Goal: Task Accomplishment & Management: Manage account settings

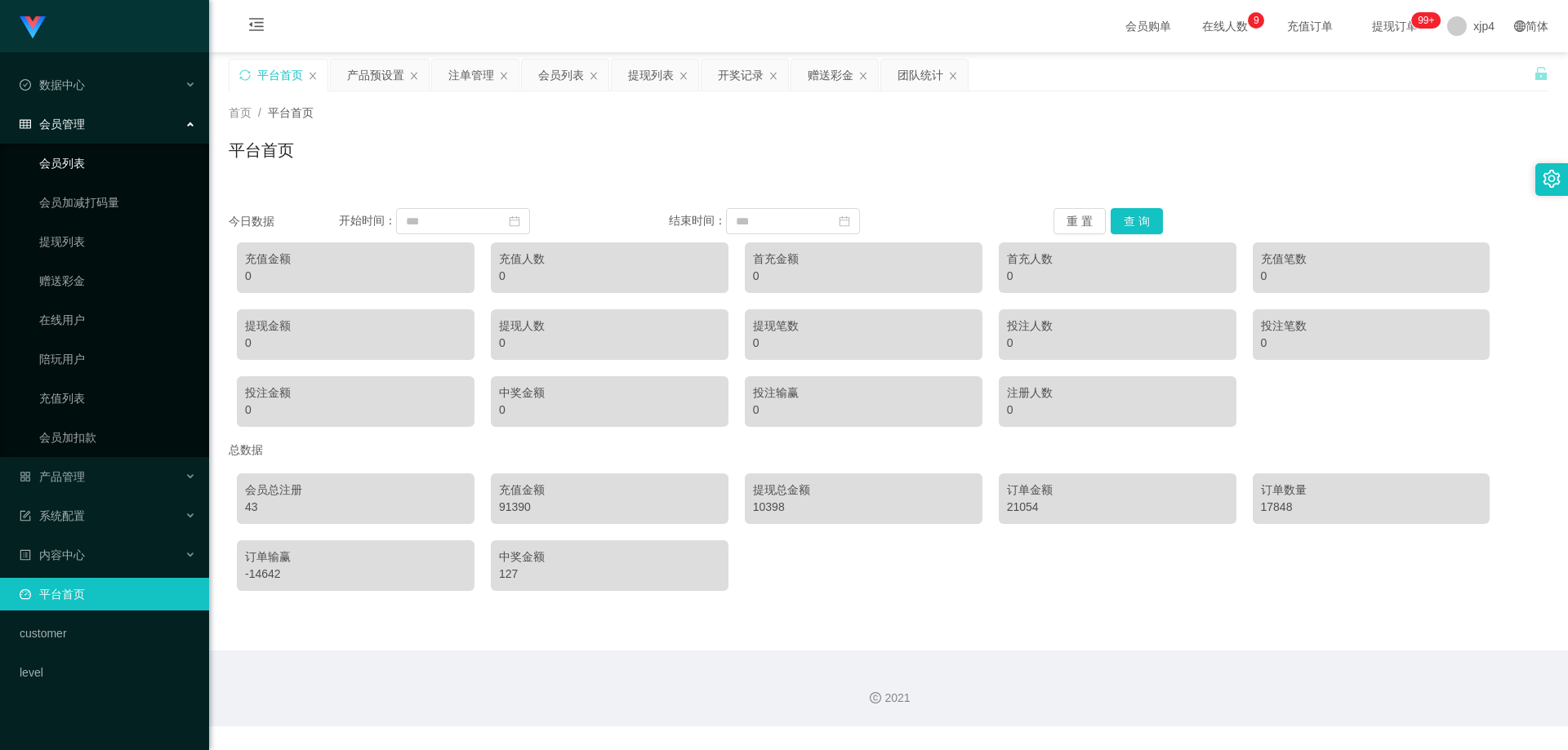
click at [96, 166] on link "会员列表" at bounding box center [117, 163] width 157 height 33
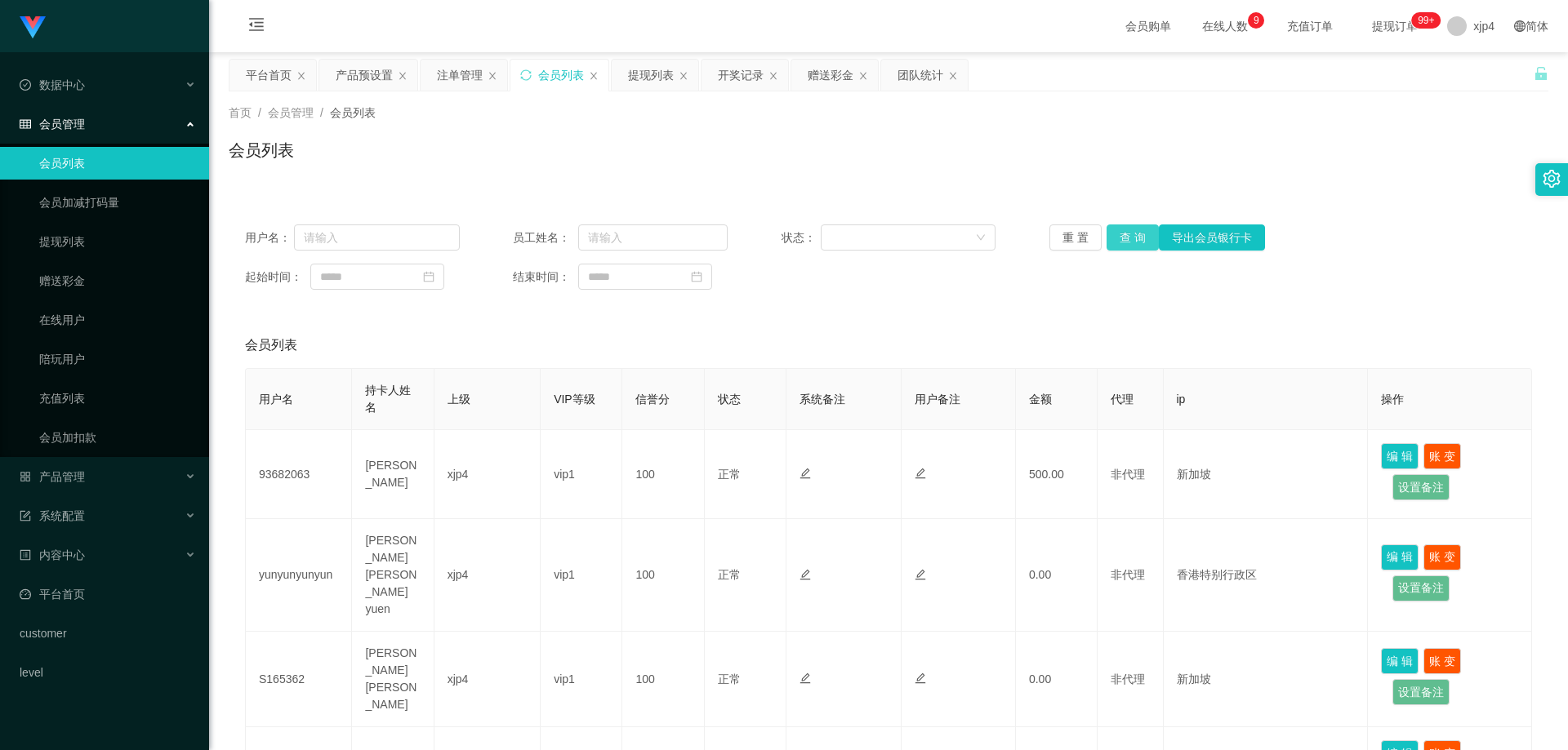
click at [1127, 228] on button "查 询" at bounding box center [1132, 237] width 53 height 26
click at [1127, 228] on div "重 置 查 询 导出会员银行卡" at bounding box center [1157, 237] width 215 height 26
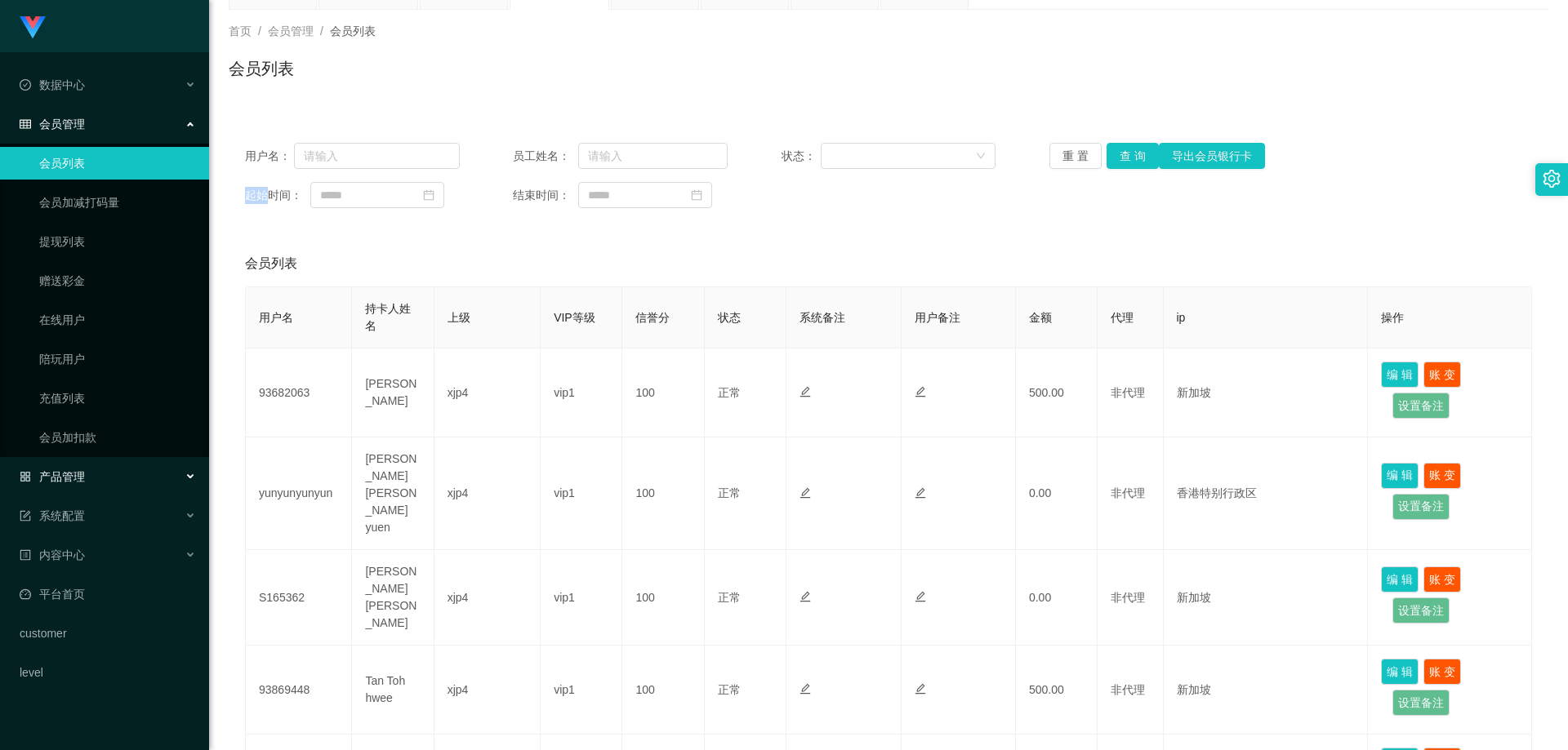
click at [76, 484] on span "产品管理" at bounding box center [53, 477] width 66 height 13
click at [78, 478] on span "产品管理" at bounding box center [53, 477] width 66 height 13
click at [78, 480] on span "产品管理" at bounding box center [53, 477] width 66 height 13
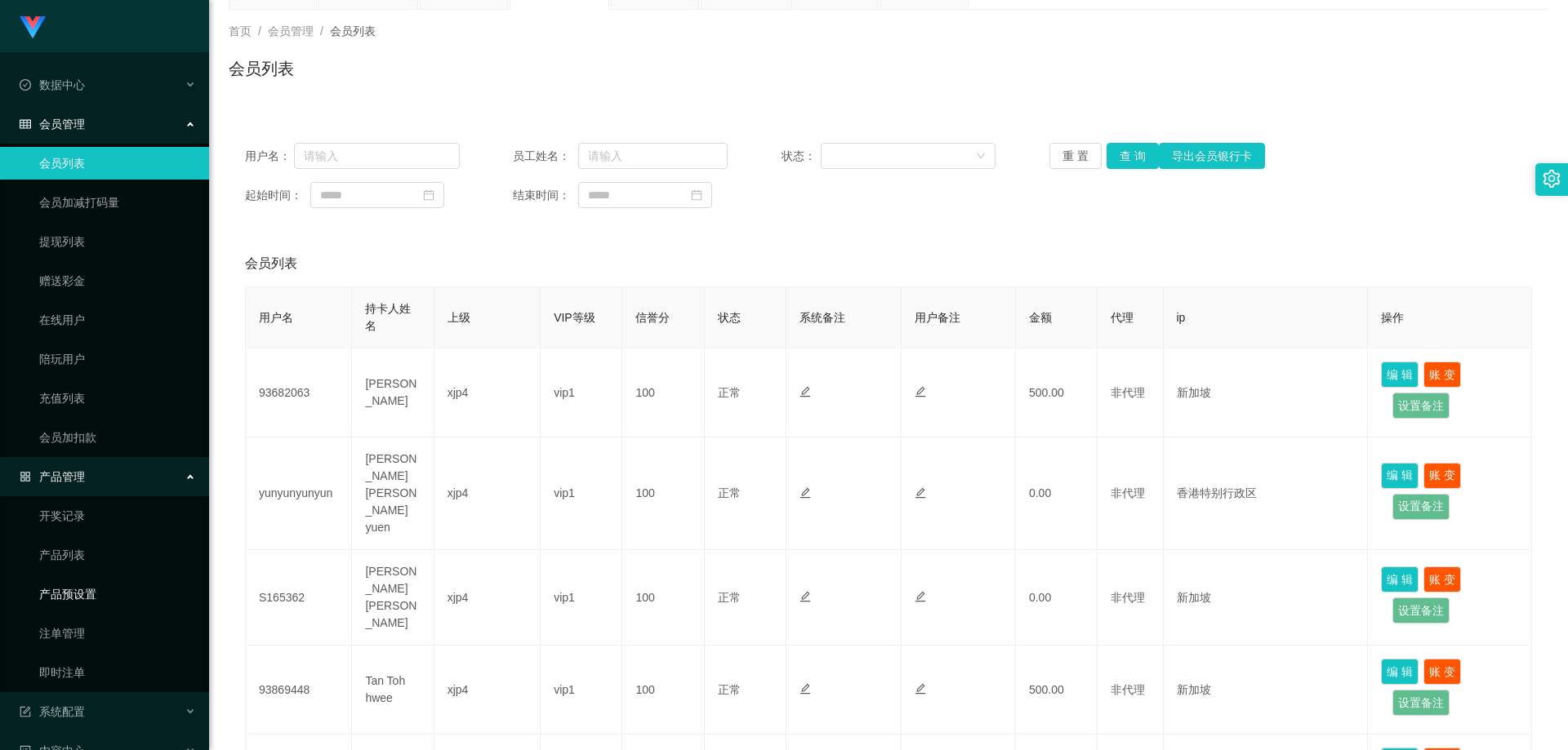
click at [89, 587] on link "产品预设置" at bounding box center [117, 595] width 157 height 33
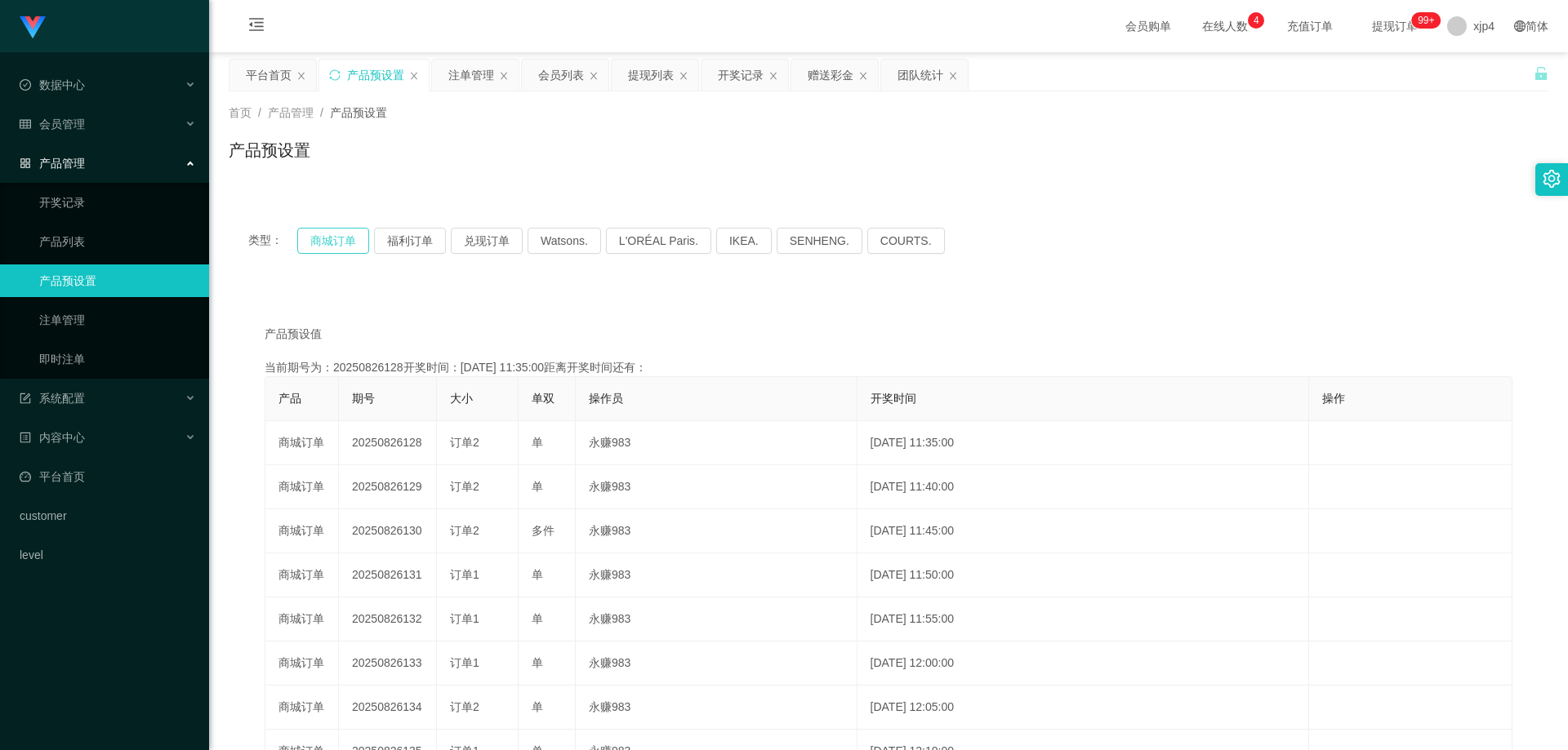
click at [331, 250] on button "商城订单" at bounding box center [333, 241] width 72 height 26
click at [332, 242] on button "商城订单" at bounding box center [333, 241] width 72 height 26
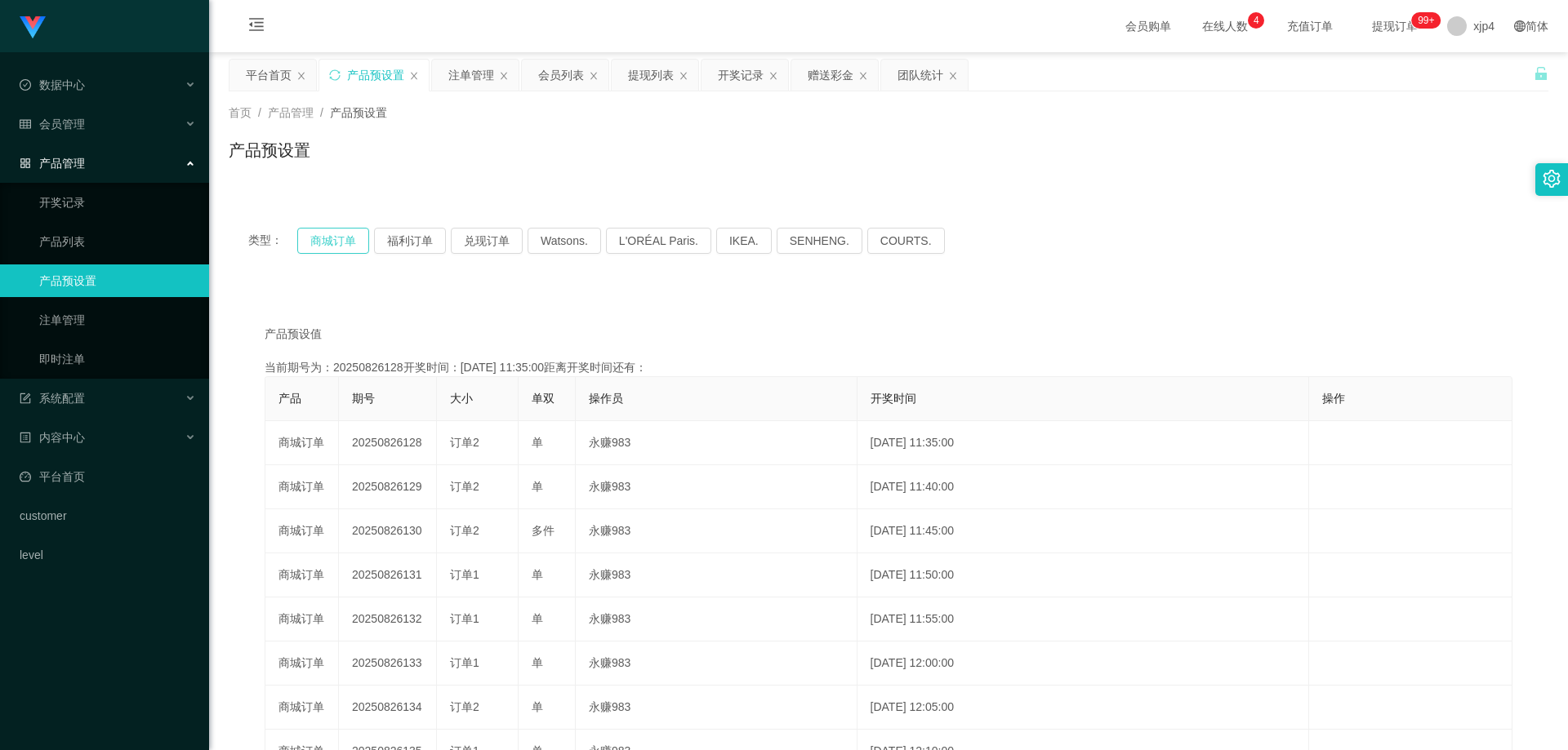
click at [332, 242] on button "商城订单" at bounding box center [333, 241] width 72 height 26
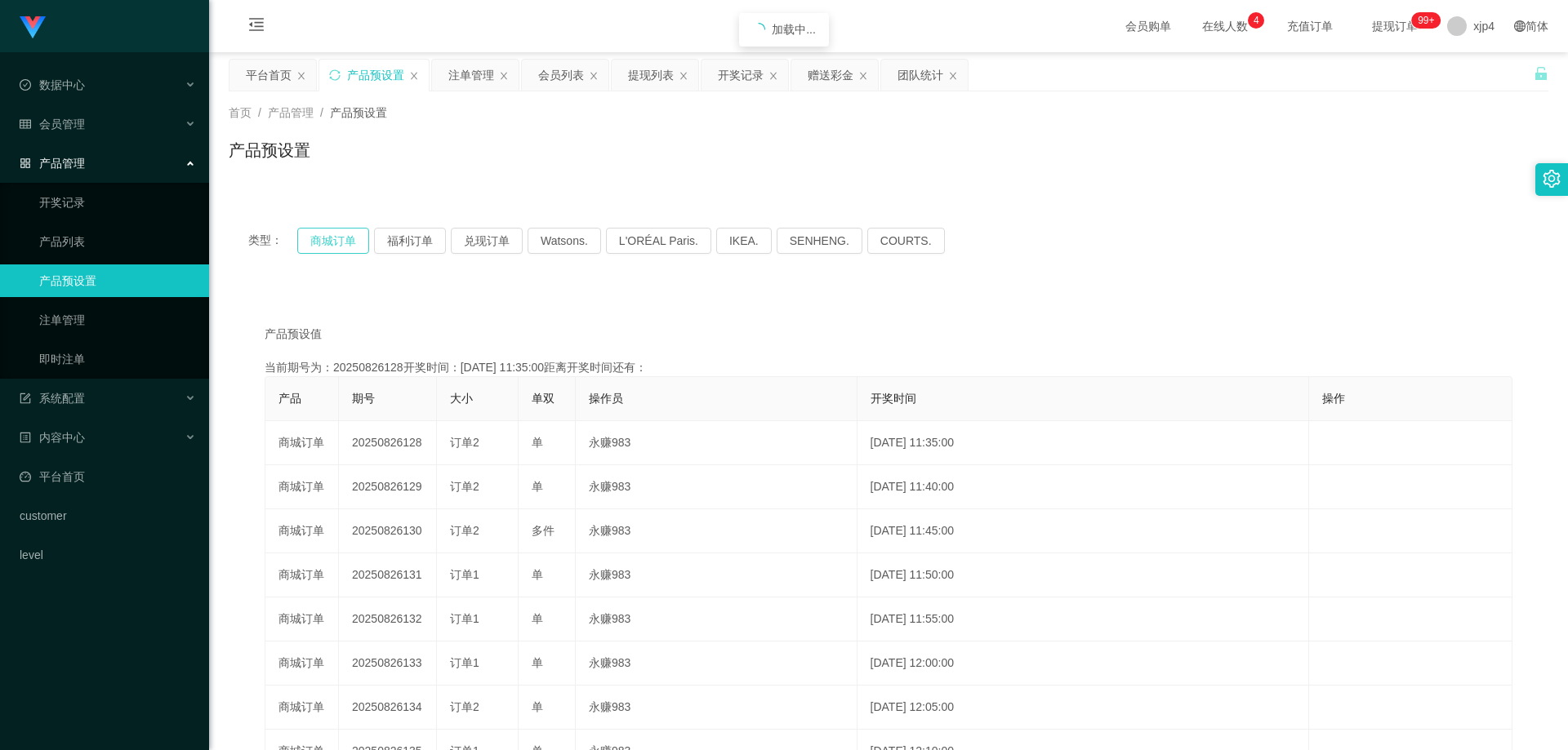
click at [332, 242] on button "商城订单" at bounding box center [333, 241] width 72 height 26
click at [329, 239] on button "商城订单" at bounding box center [333, 241] width 72 height 26
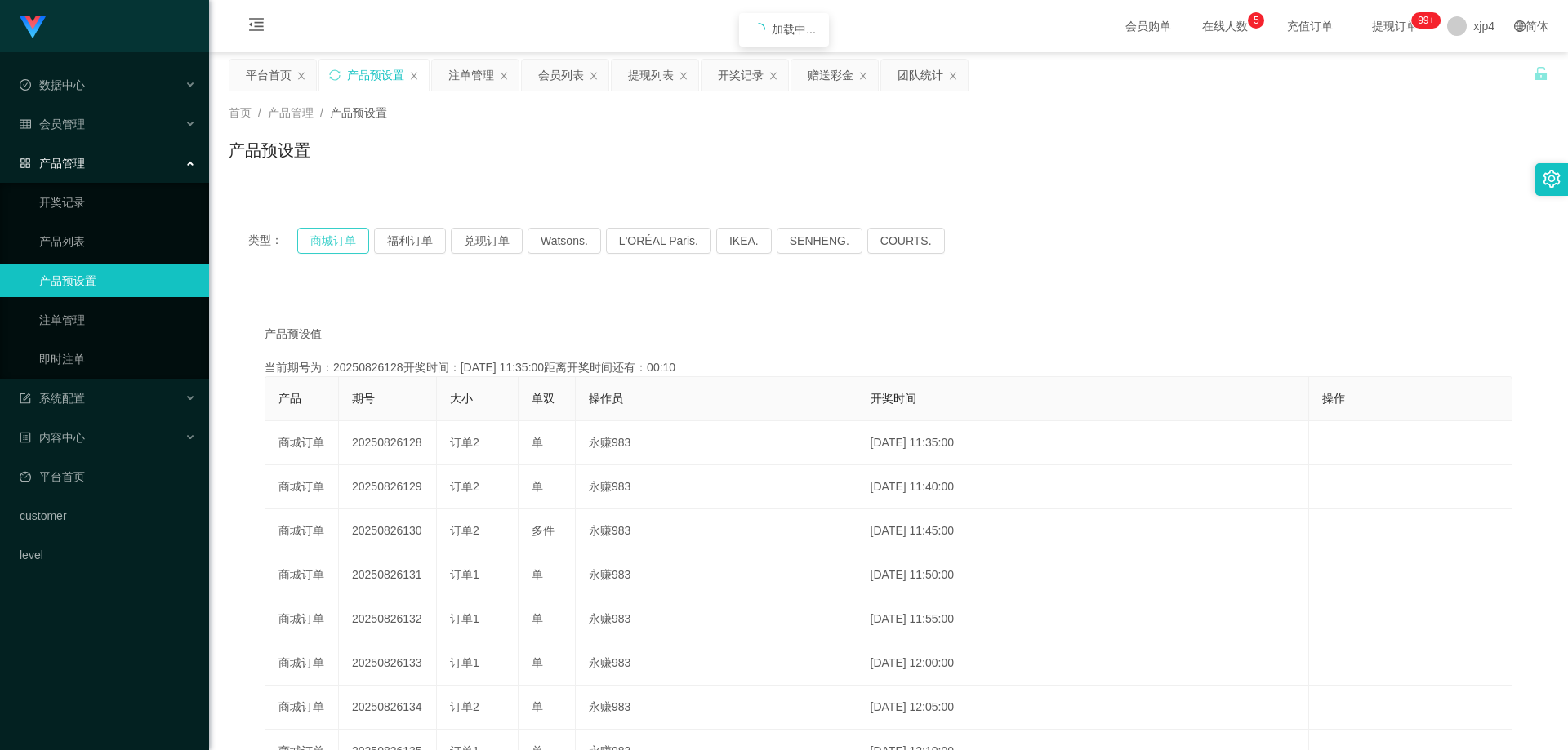
click at [329, 239] on button "商城订单" at bounding box center [333, 241] width 72 height 26
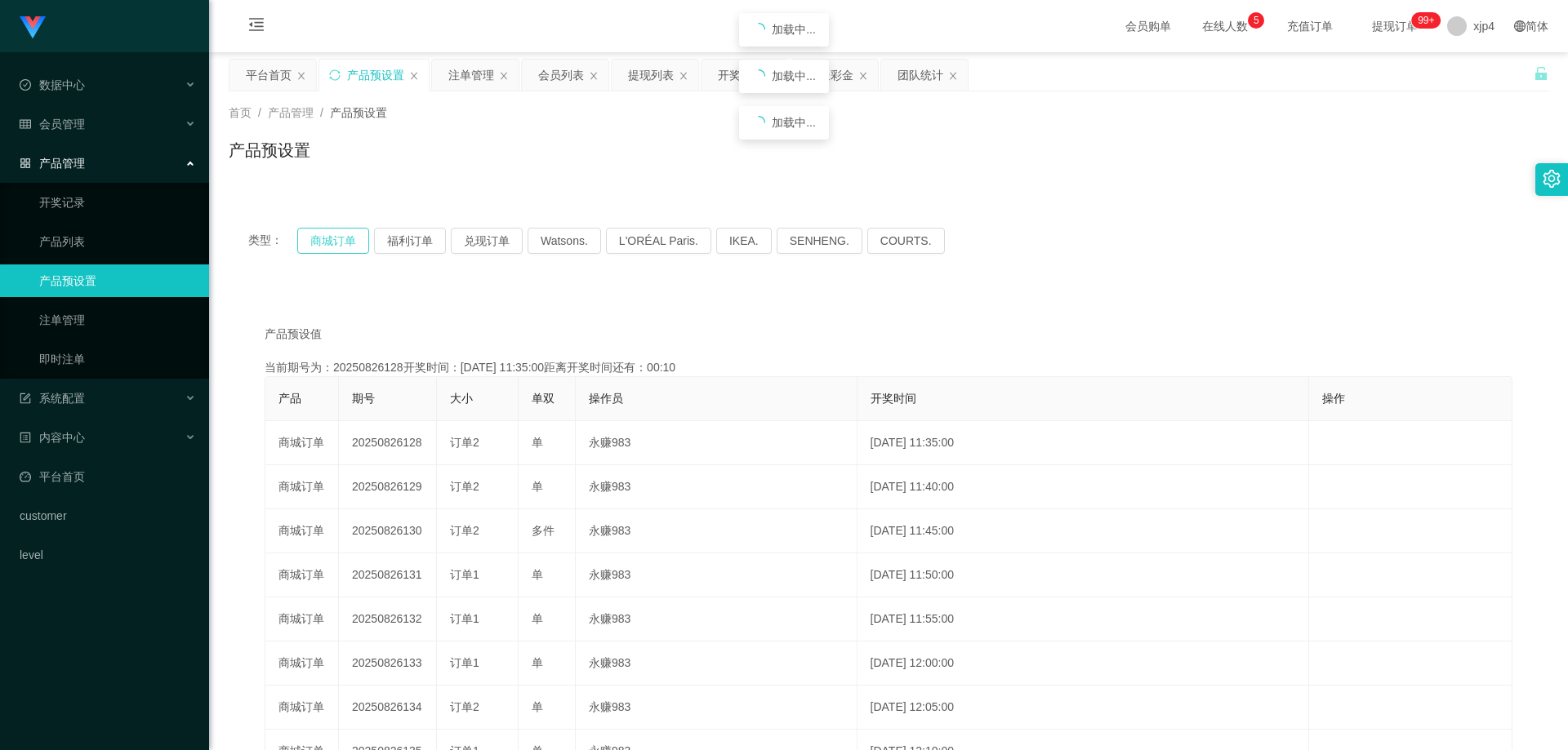
click at [329, 239] on button "商城订单" at bounding box center [333, 241] width 72 height 26
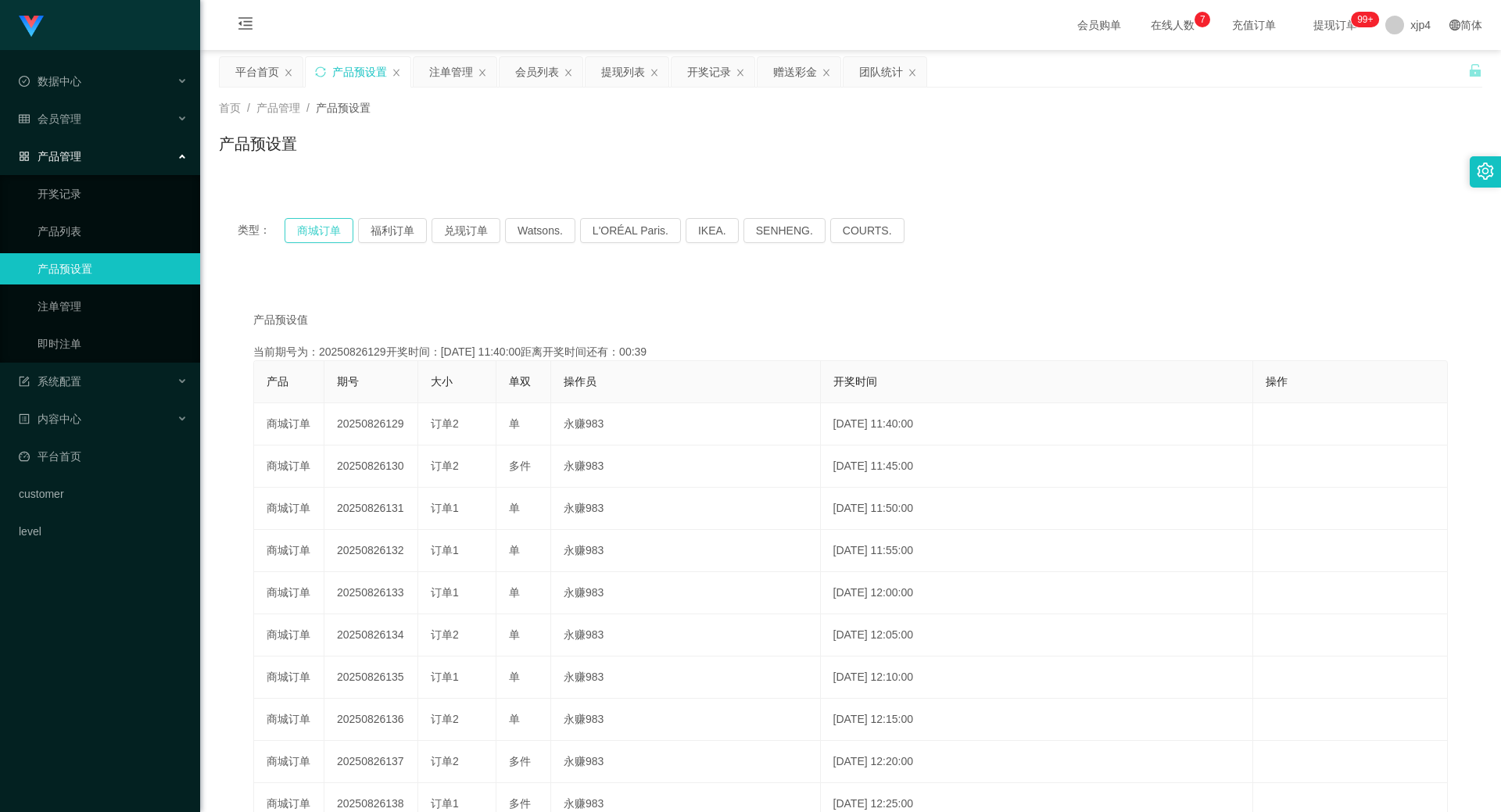
click at [298, 235] on button "商城订单" at bounding box center [319, 230] width 69 height 25
click at [96, 259] on link "产品预设置" at bounding box center [112, 269] width 150 height 31
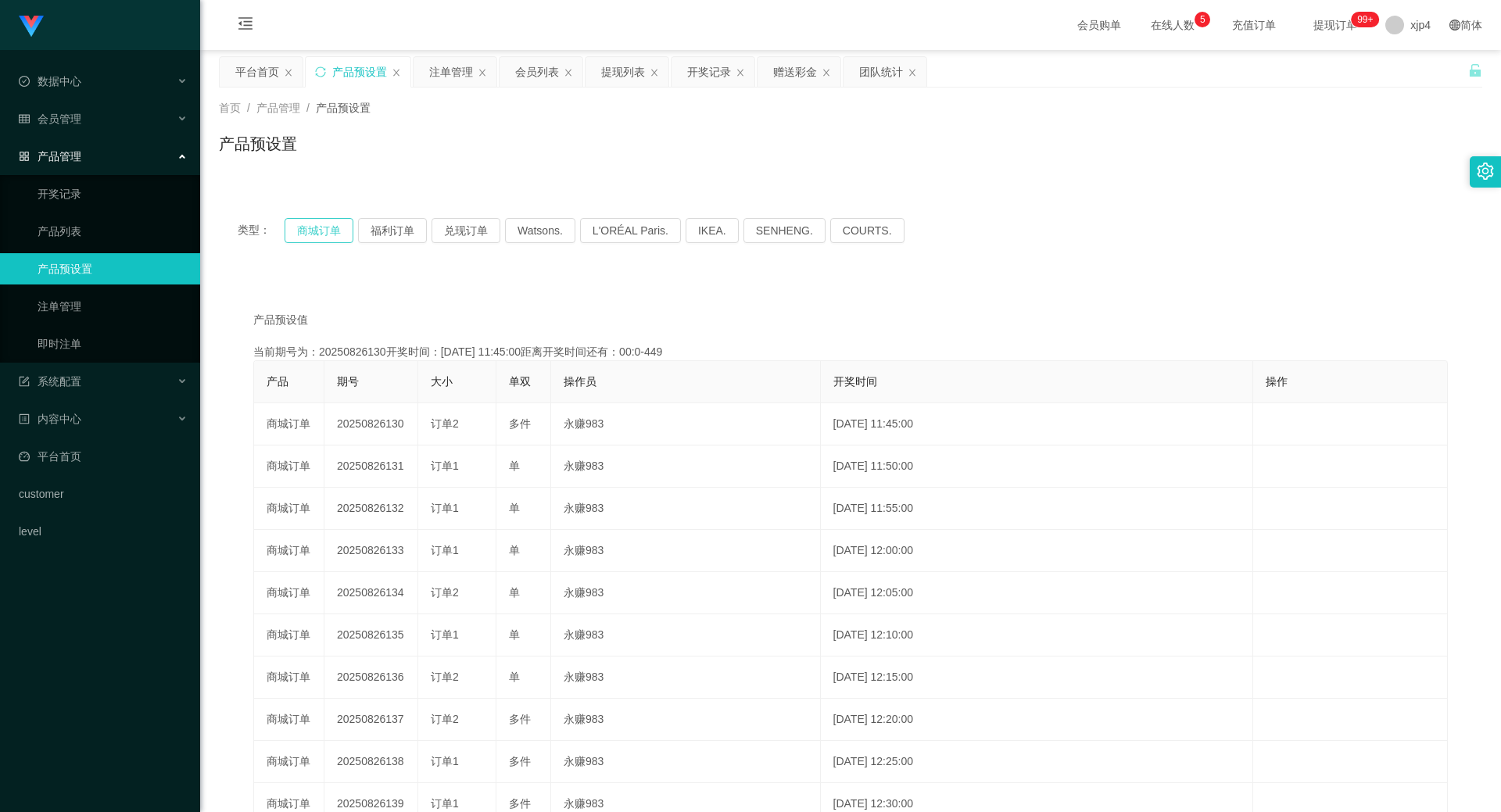
click at [296, 234] on button "商城订单" at bounding box center [319, 230] width 69 height 25
click at [317, 231] on button "商城订单" at bounding box center [319, 230] width 69 height 25
drag, startPoint x: 317, startPoint y: 231, endPoint x: 135, endPoint y: 248, distance: 182.8
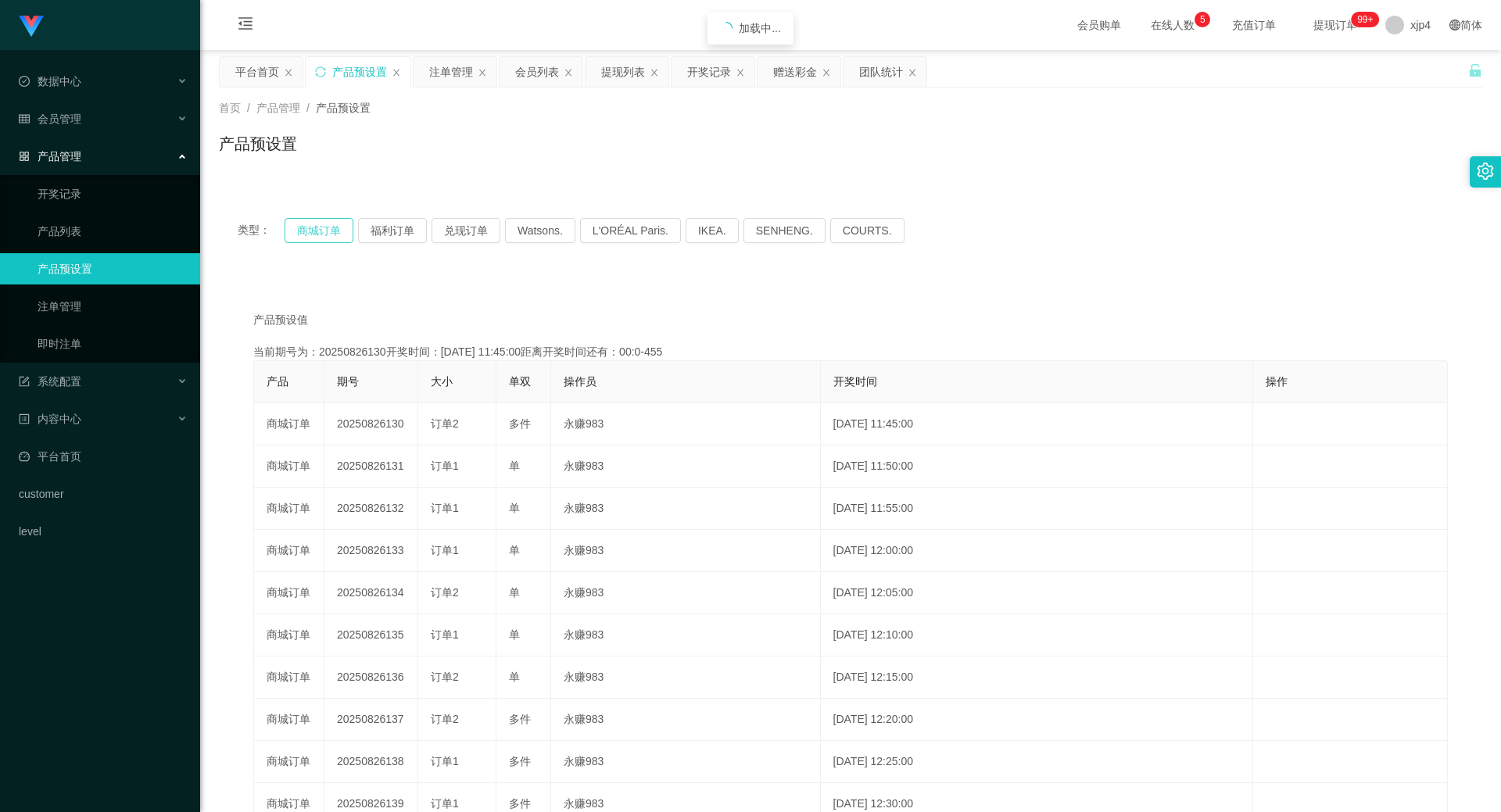
click at [317, 231] on button "商城订单" at bounding box center [319, 230] width 69 height 25
click at [108, 301] on link "注单管理" at bounding box center [112, 306] width 150 height 31
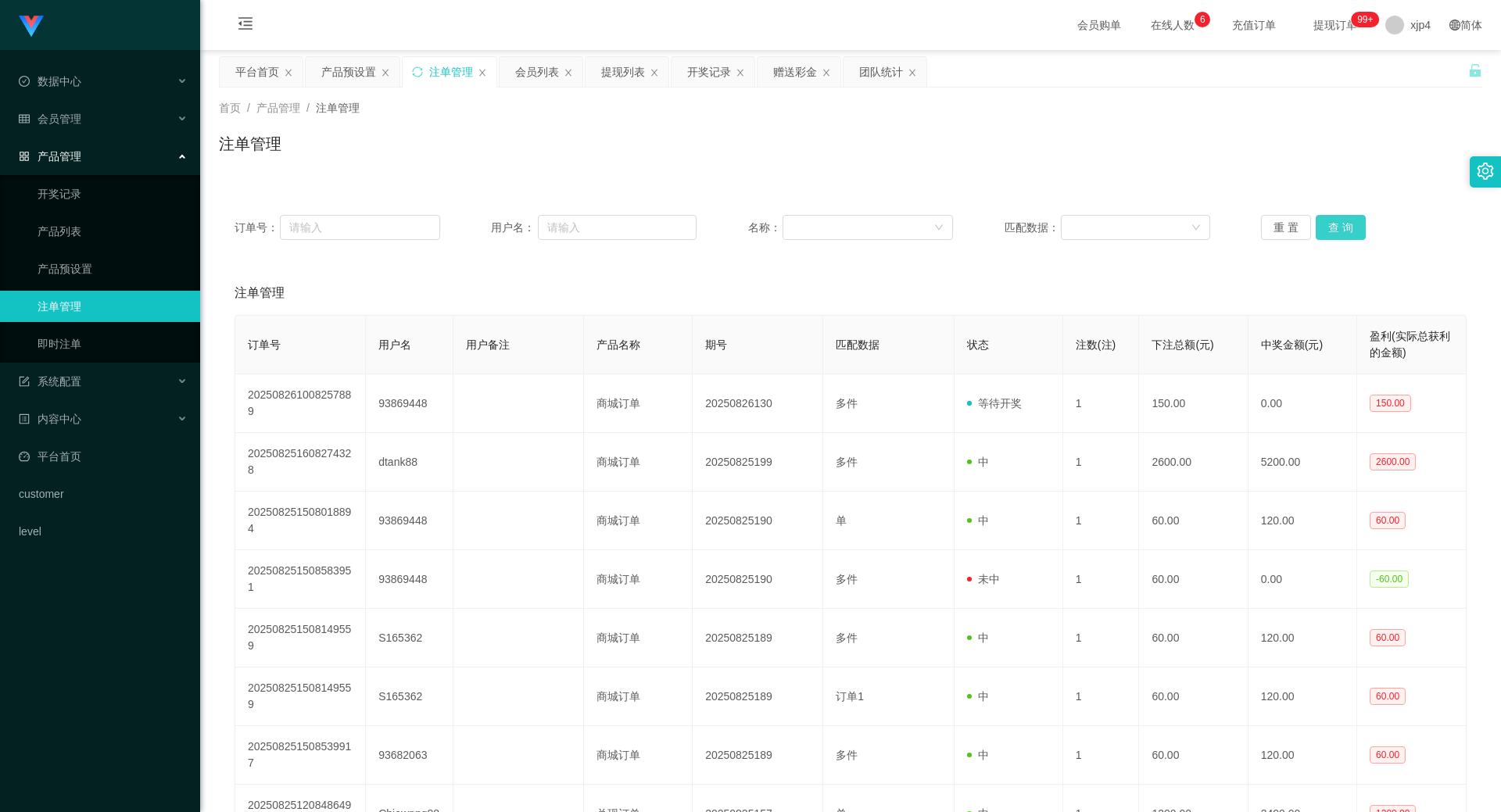
click at [1330, 221] on button "查 询" at bounding box center [1341, 227] width 50 height 25
click at [1330, 221] on div "重 置 查 询" at bounding box center [1364, 227] width 206 height 25
click at [1330, 221] on button "查 询" at bounding box center [1341, 227] width 50 height 25
click at [1330, 221] on div "重 置 查 询" at bounding box center [1364, 227] width 206 height 25
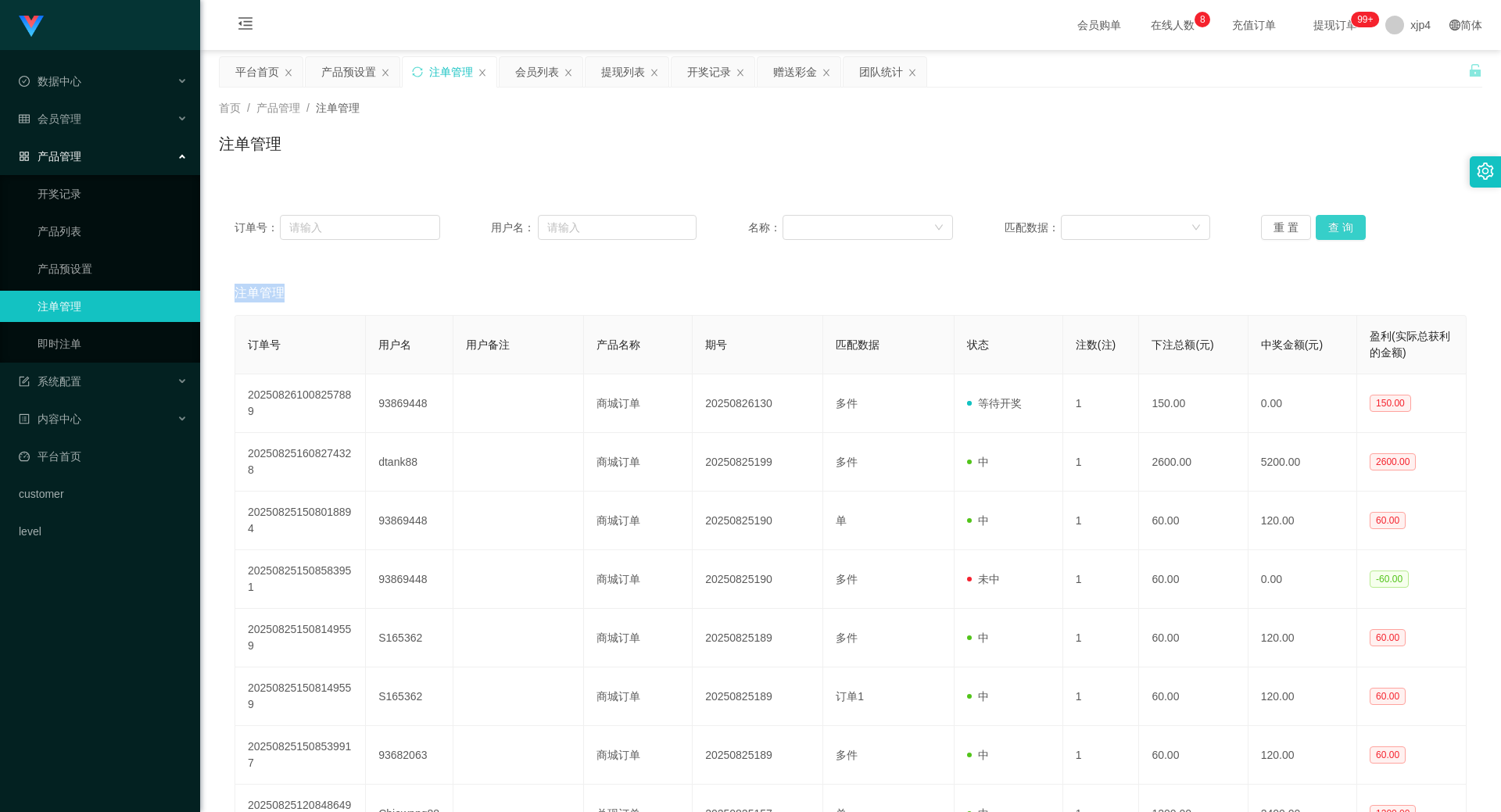
click at [1323, 228] on button "查 询" at bounding box center [1341, 227] width 50 height 25
click at [1323, 228] on div "重 置 查 询" at bounding box center [1364, 227] width 206 height 25
click at [88, 128] on div "会员管理" at bounding box center [100, 119] width 200 height 31
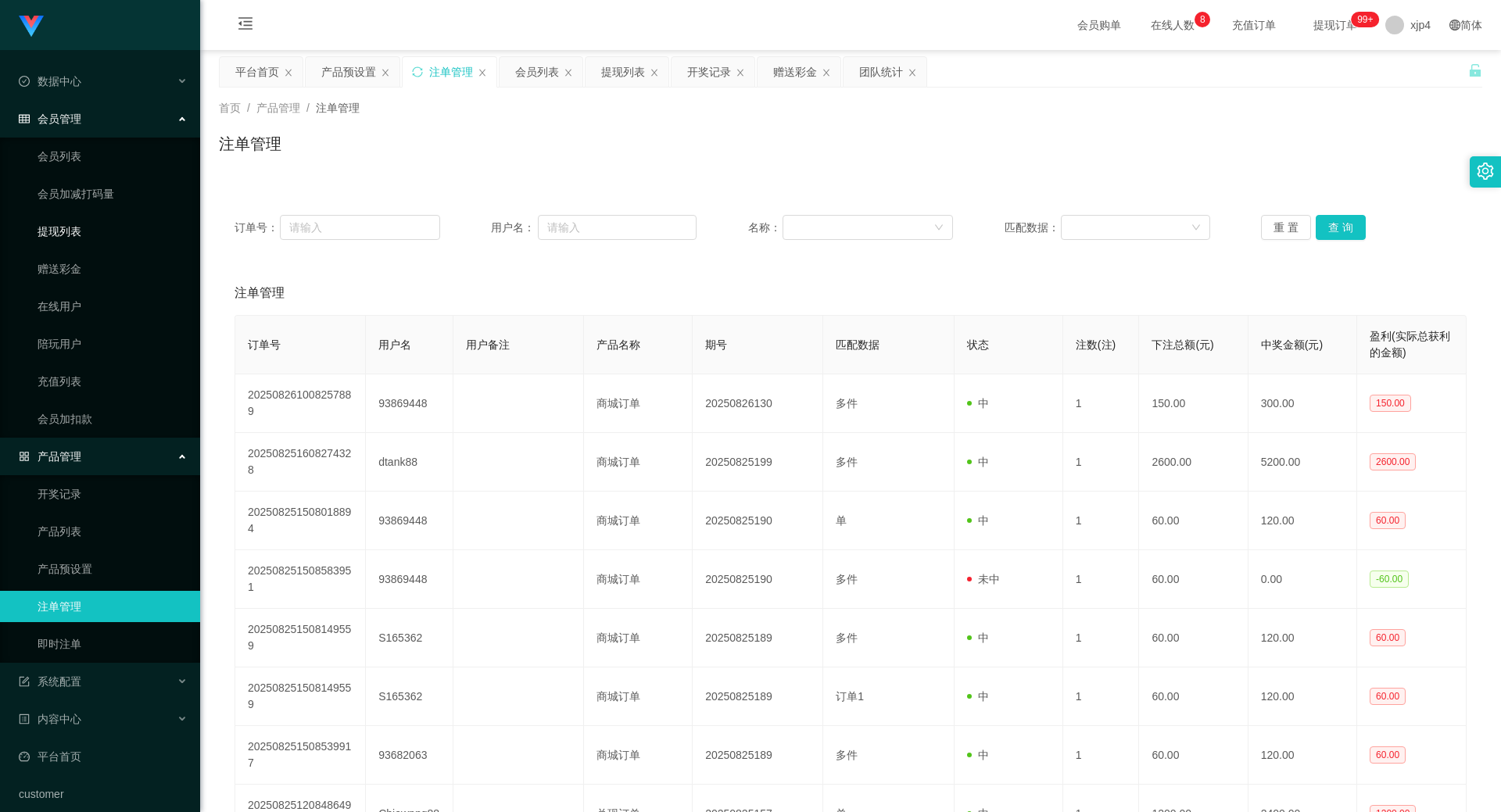
click at [77, 229] on link "提现列表" at bounding box center [112, 231] width 150 height 31
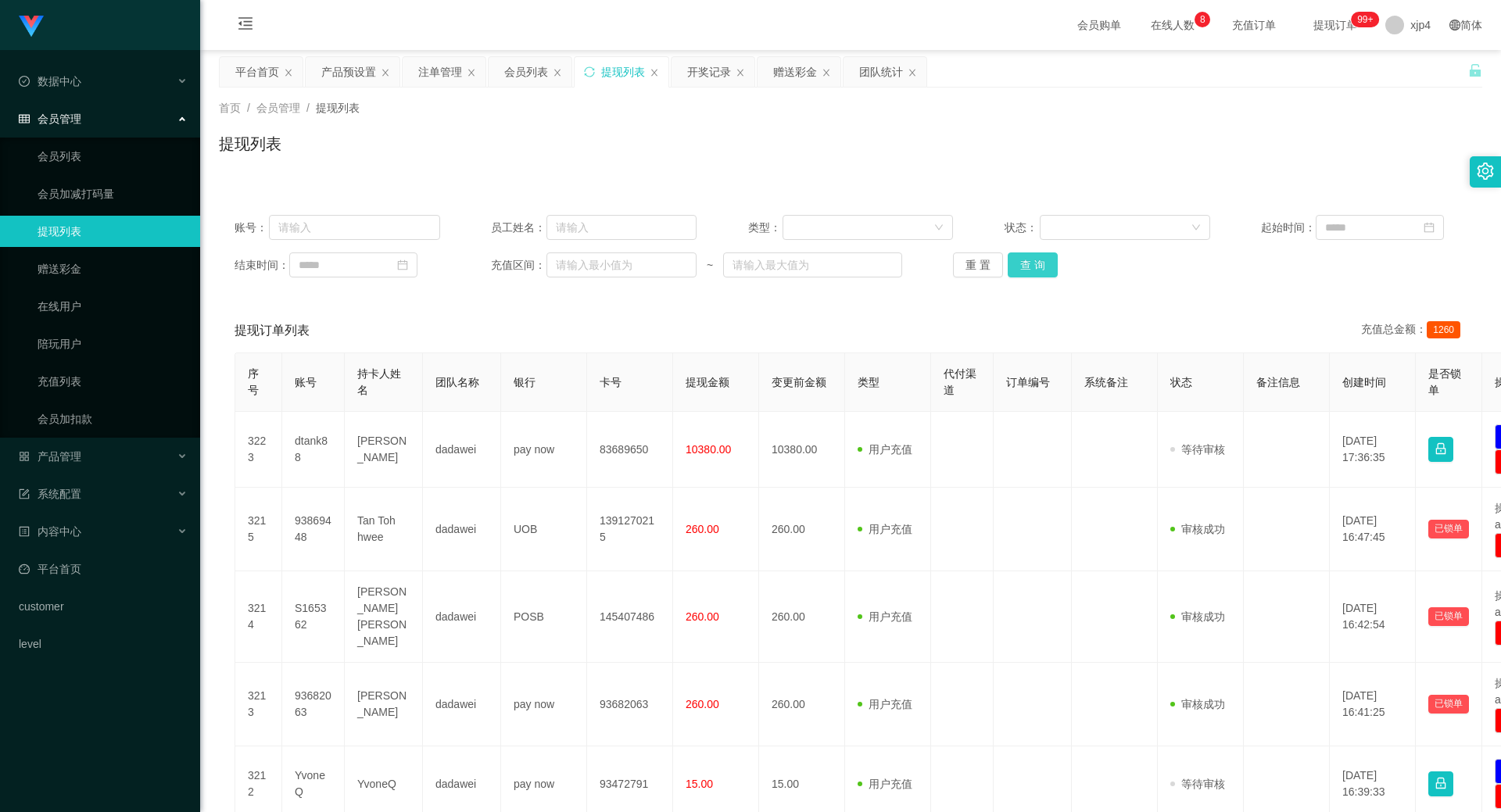
click at [1012, 262] on button "查 询" at bounding box center [1033, 265] width 50 height 25
click at [1012, 262] on div "重 置 查 询" at bounding box center [1056, 265] width 206 height 25
click at [1012, 262] on button "查 询" at bounding box center [1033, 265] width 50 height 25
click at [1012, 262] on div "重 置 查 询" at bounding box center [1056, 265] width 206 height 25
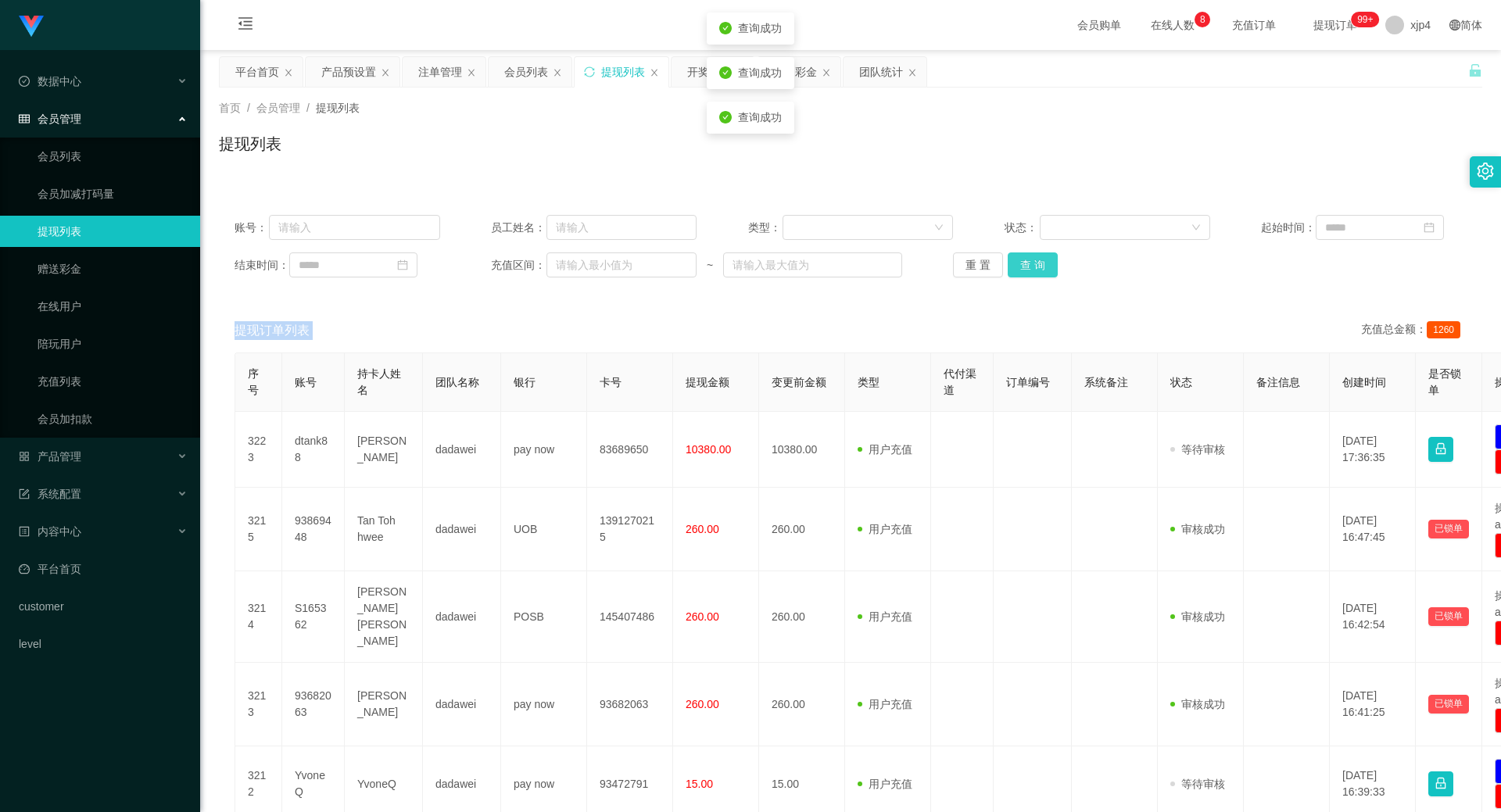
click at [1012, 262] on button "查 询" at bounding box center [1033, 265] width 50 height 25
click at [1012, 262] on div "重 置 查 询" at bounding box center [1056, 265] width 206 height 25
click at [1012, 262] on button "查 询" at bounding box center [1033, 265] width 50 height 25
click at [1012, 262] on div "重 置 查 询" at bounding box center [1056, 265] width 206 height 25
click at [1012, 262] on button "查 询" at bounding box center [1033, 265] width 50 height 25
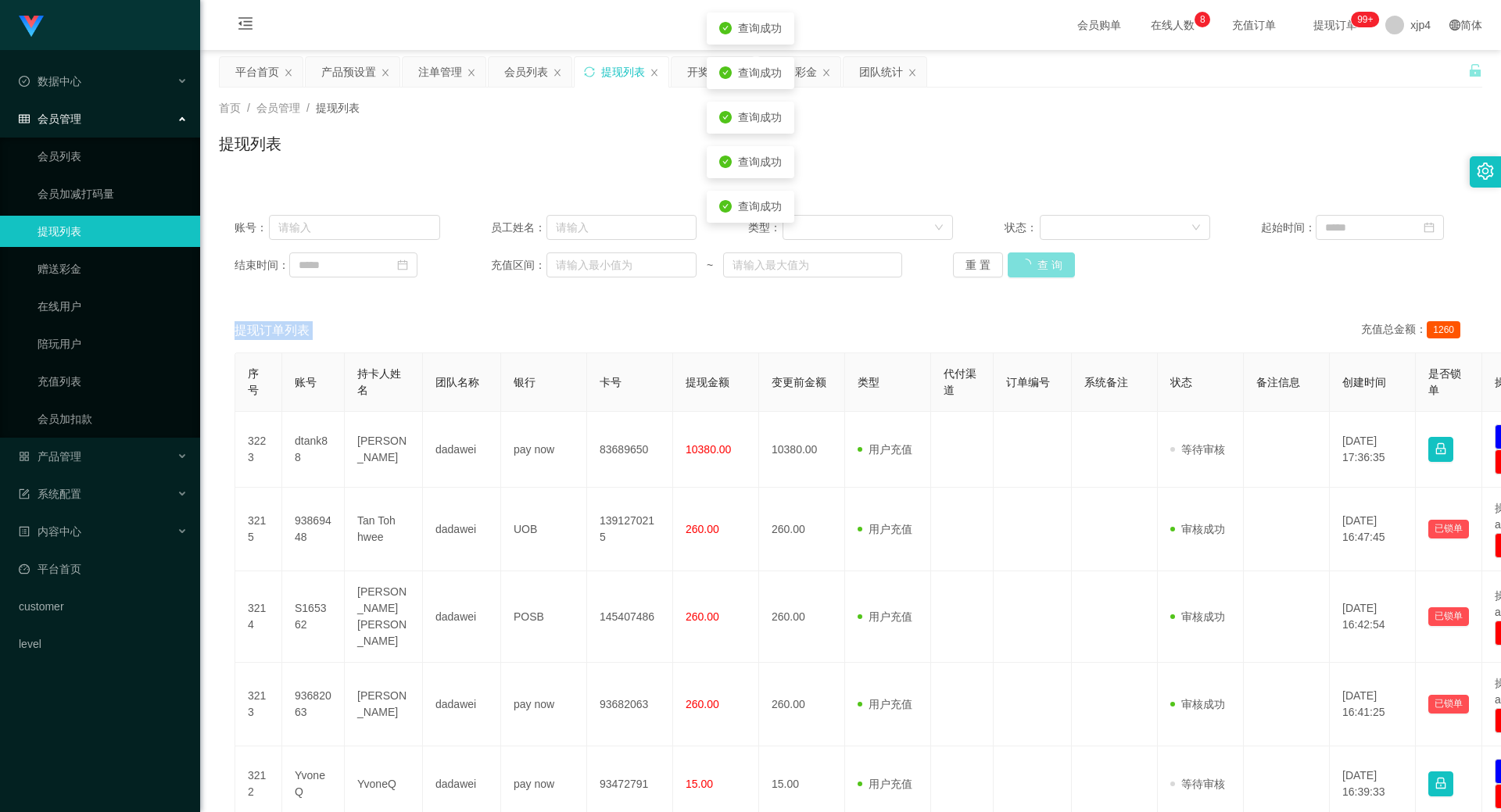
click at [1012, 262] on div "重 置 查 询" at bounding box center [1056, 265] width 206 height 25
click at [1028, 262] on button "查 询" at bounding box center [1033, 265] width 50 height 25
click at [1028, 262] on div "重 置 查 询" at bounding box center [1056, 265] width 206 height 25
click at [1028, 262] on button "查 询" at bounding box center [1033, 265] width 50 height 25
click at [1028, 262] on div "重 置 查 询" at bounding box center [1056, 265] width 206 height 25
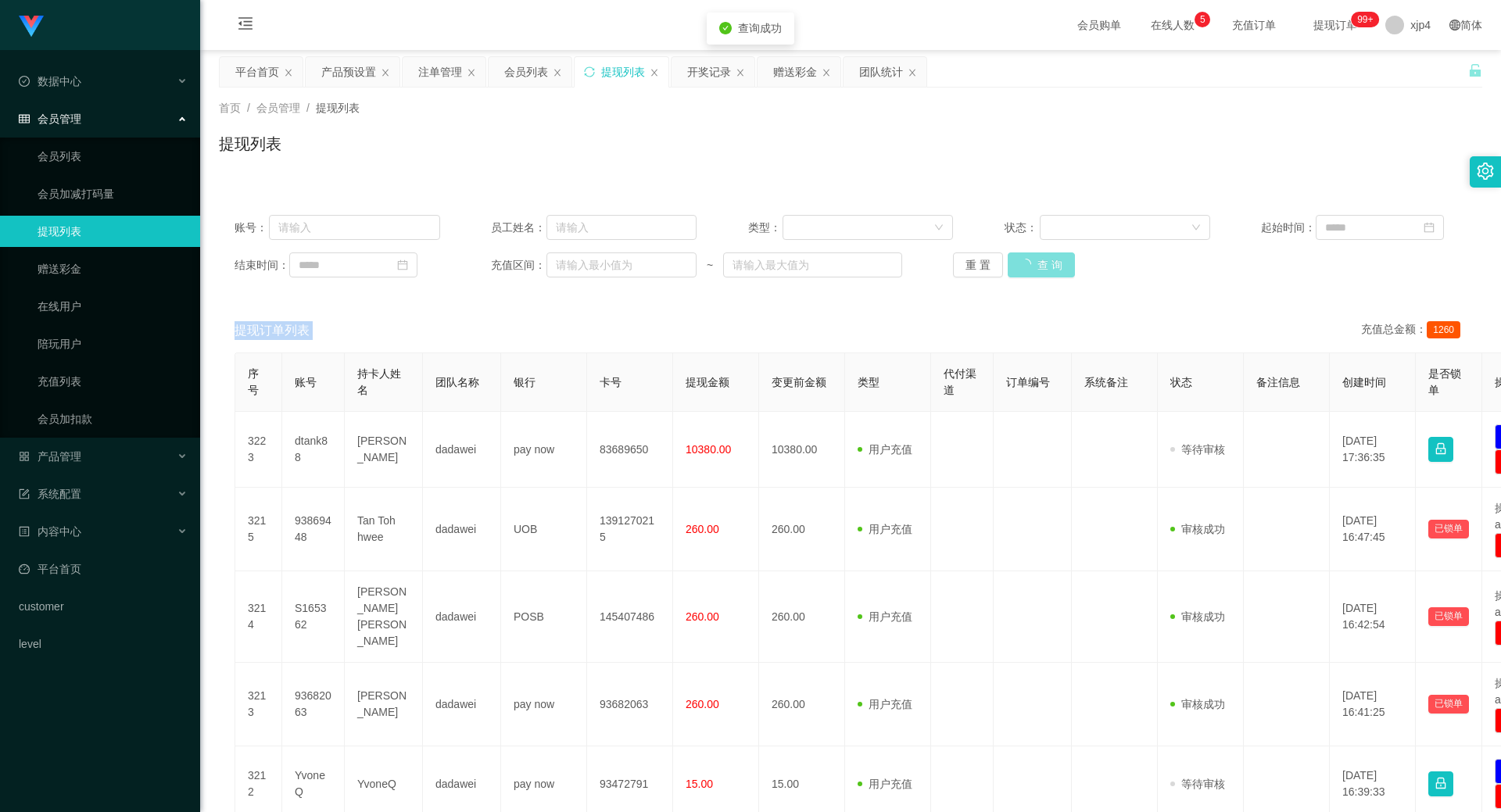
click at [1028, 262] on button "查 询" at bounding box center [1041, 265] width 67 height 25
click at [64, 442] on div "产品管理" at bounding box center [100, 456] width 200 height 31
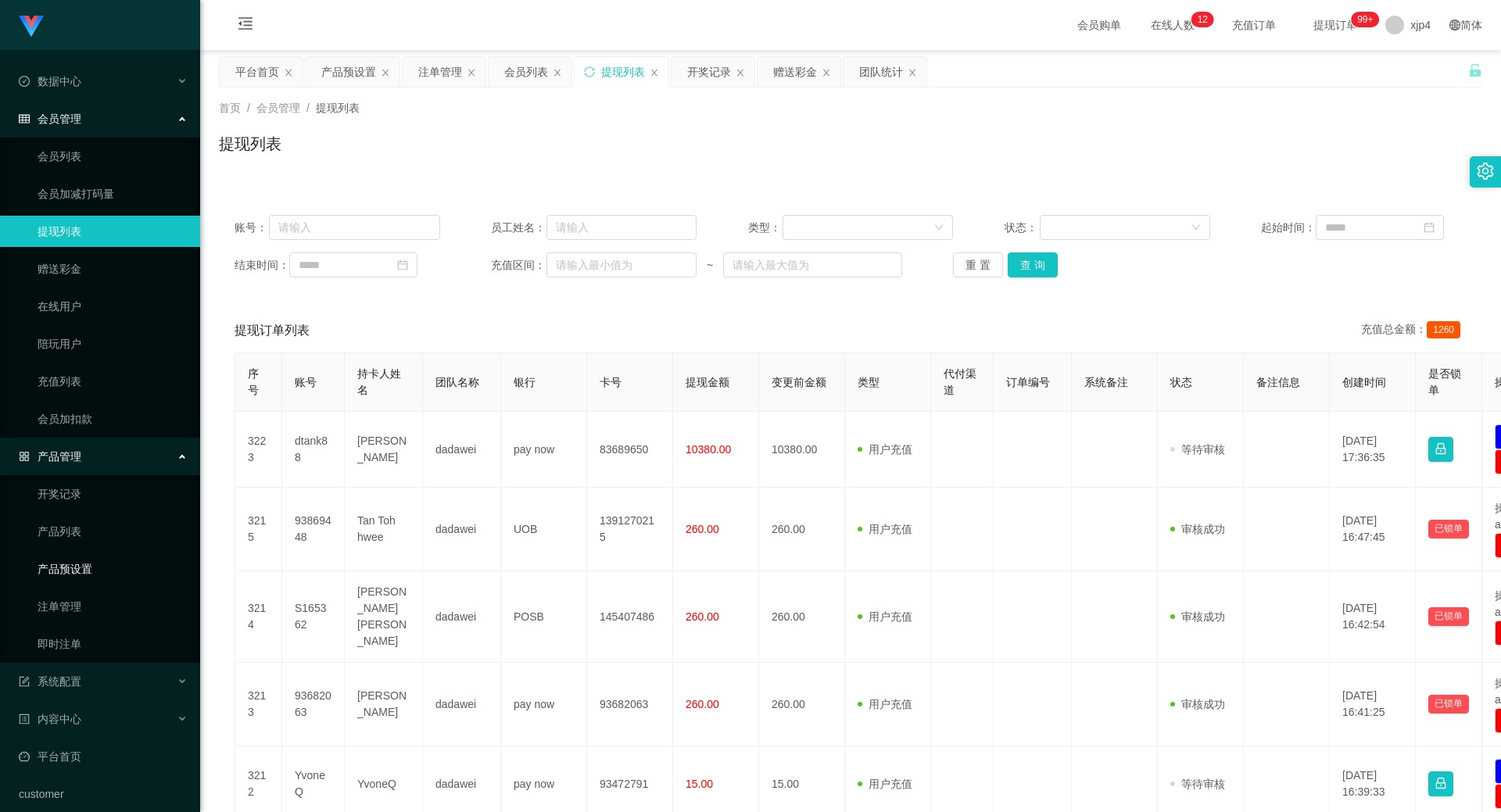
click at [83, 566] on link "产品预设置" at bounding box center [112, 569] width 150 height 31
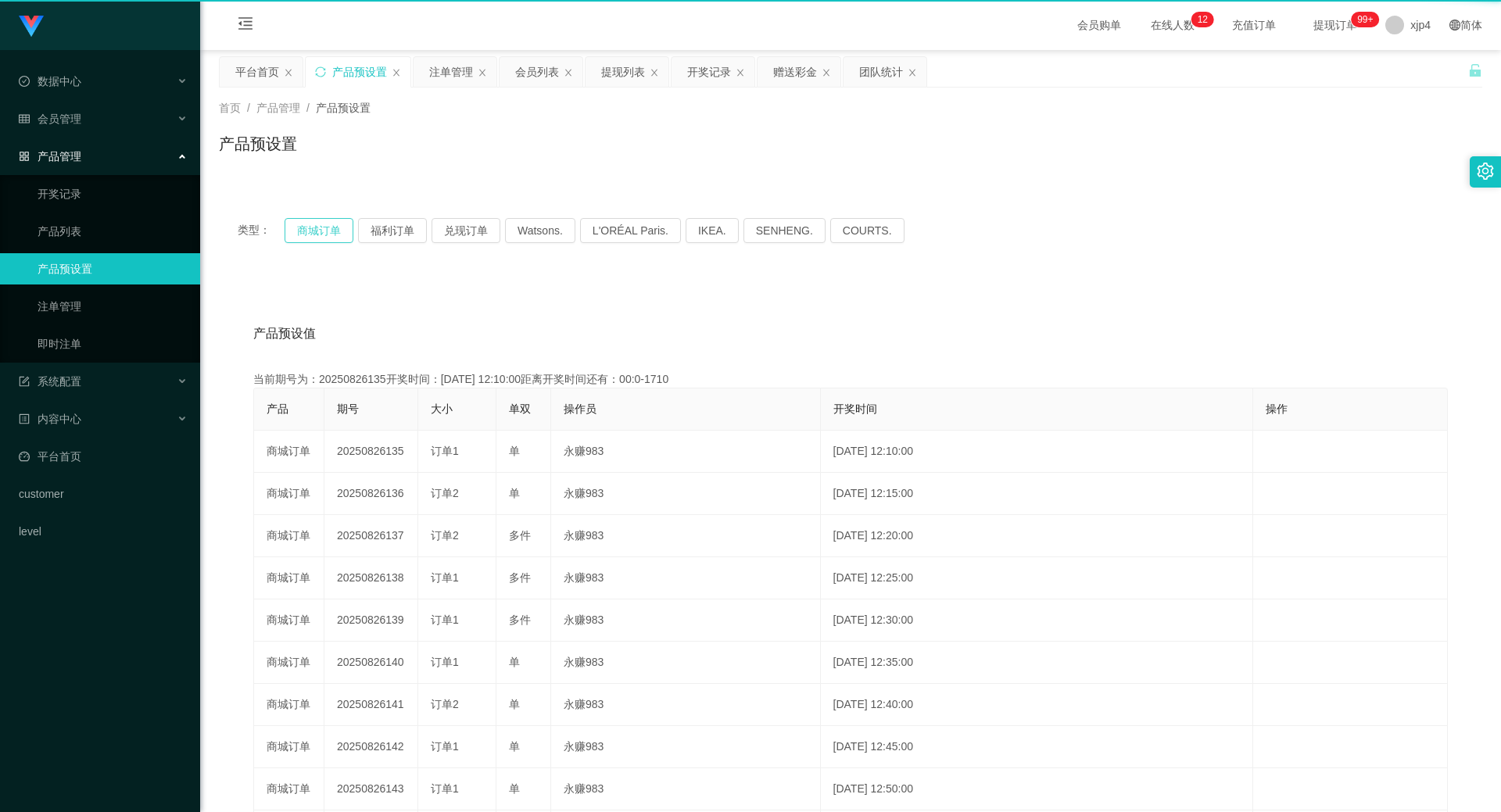
click at [326, 235] on button "商城订单" at bounding box center [319, 230] width 69 height 25
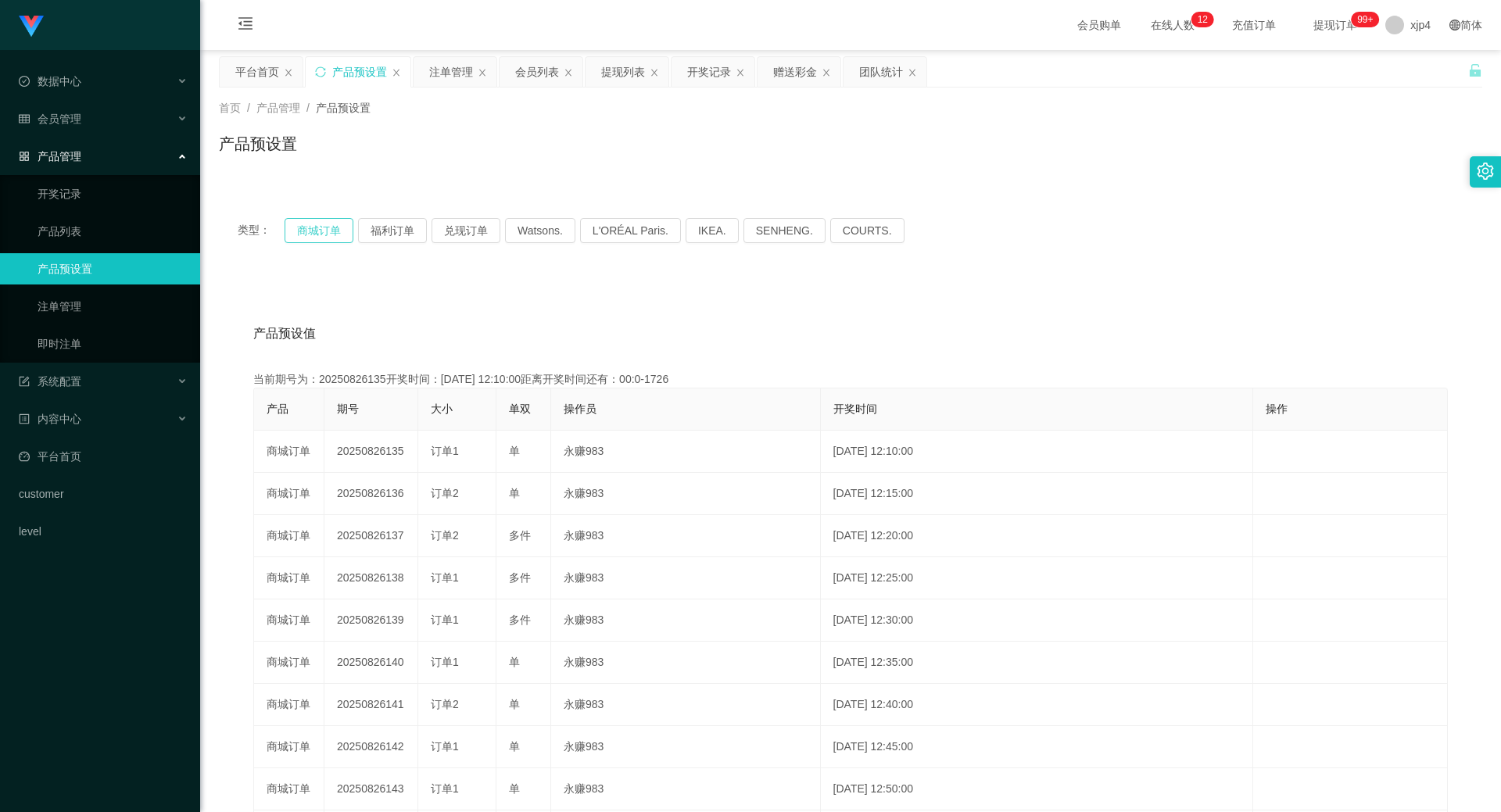
click at [326, 235] on button "商城订单" at bounding box center [319, 230] width 69 height 25
drag, startPoint x: 326, startPoint y: 235, endPoint x: 7, endPoint y: 331, distance: 333.1
click at [326, 235] on button "商城订单" at bounding box center [319, 230] width 69 height 25
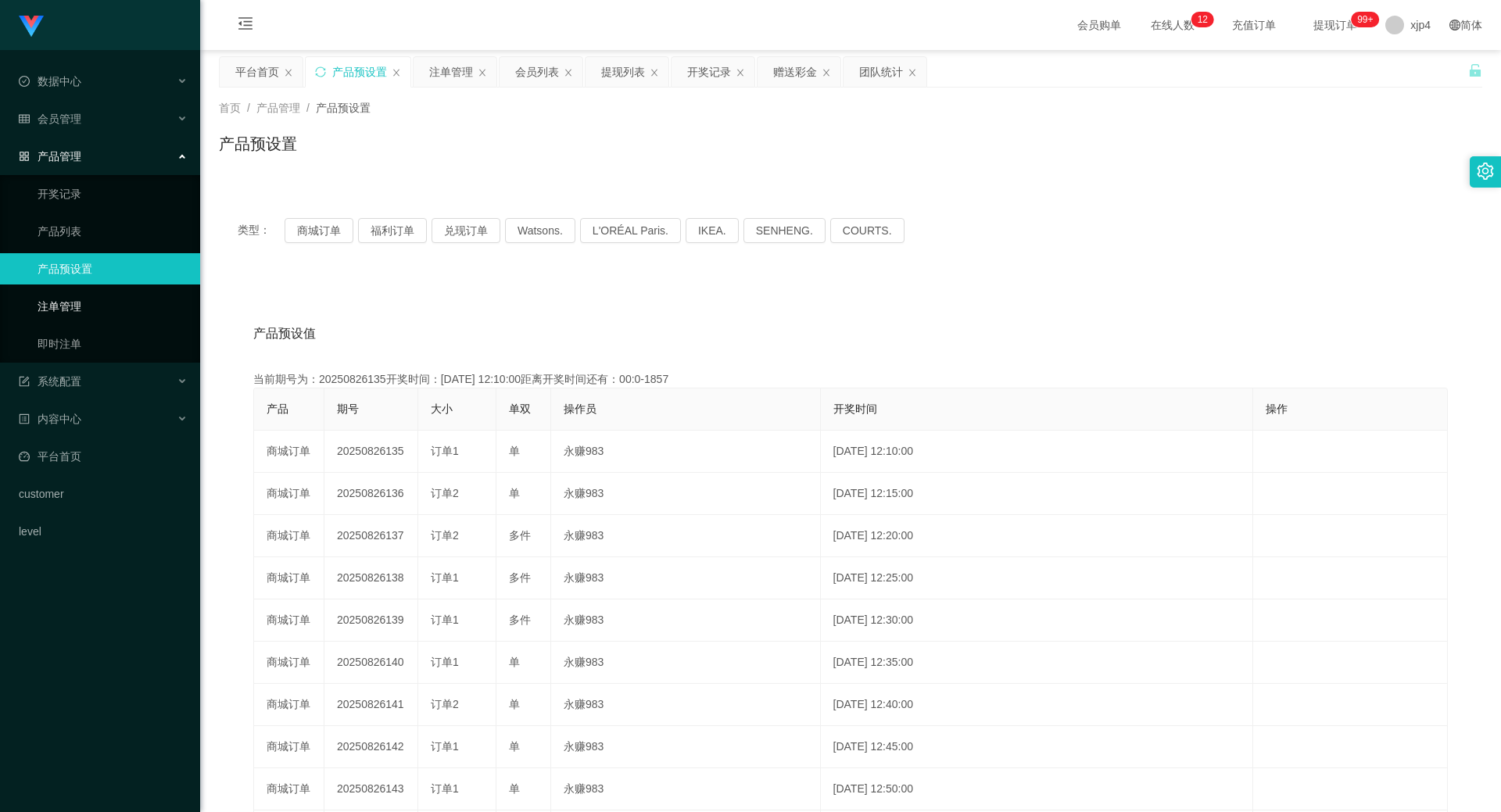
click at [97, 302] on link "注单管理" at bounding box center [112, 306] width 150 height 31
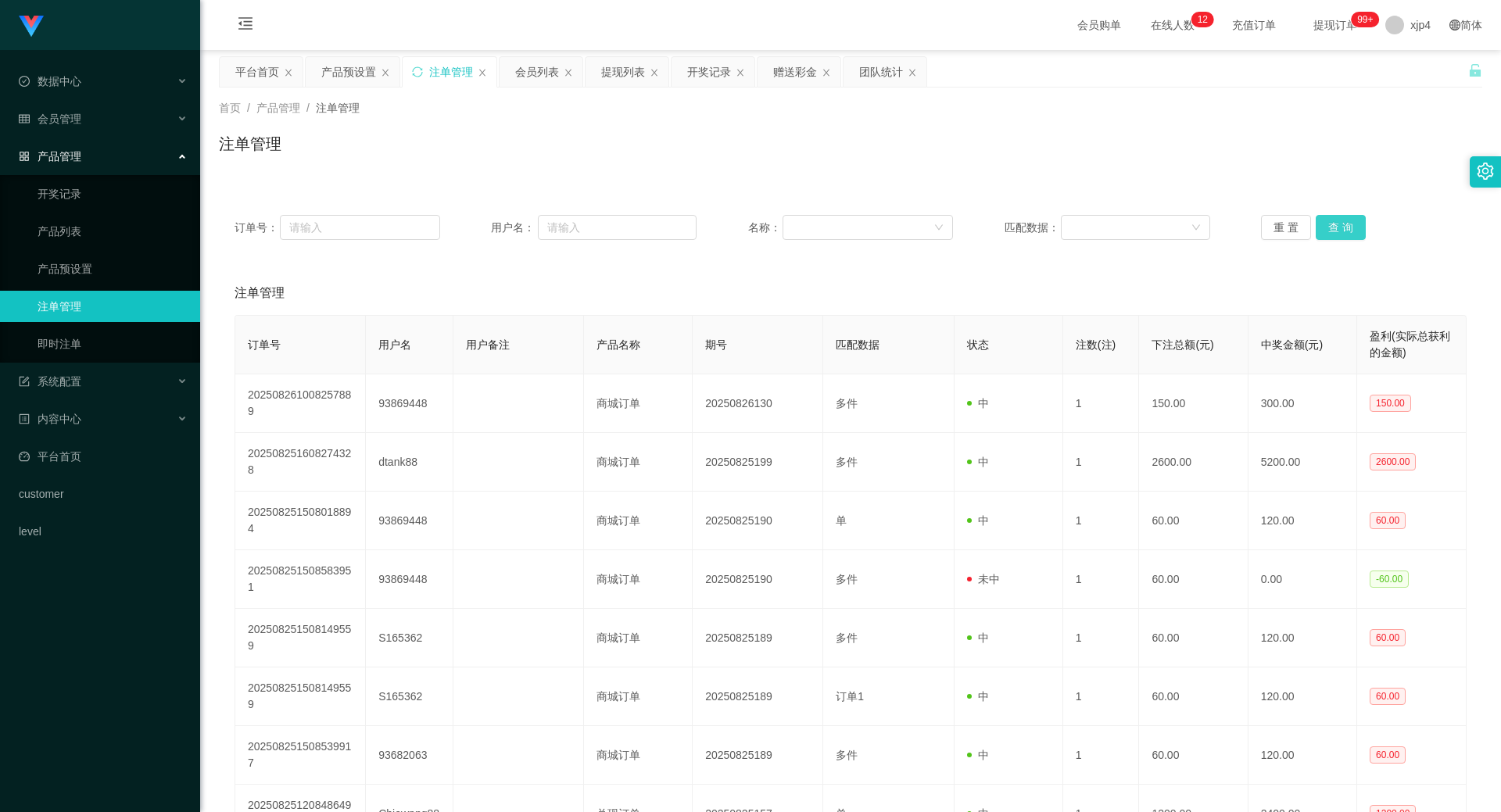
click at [1331, 230] on button "查 询" at bounding box center [1341, 227] width 50 height 25
click at [1331, 230] on div "重 置 查 询" at bounding box center [1364, 227] width 206 height 25
click at [1331, 230] on button "查 询" at bounding box center [1341, 227] width 50 height 25
click at [1331, 230] on div "重 置 查 询" at bounding box center [1364, 227] width 206 height 25
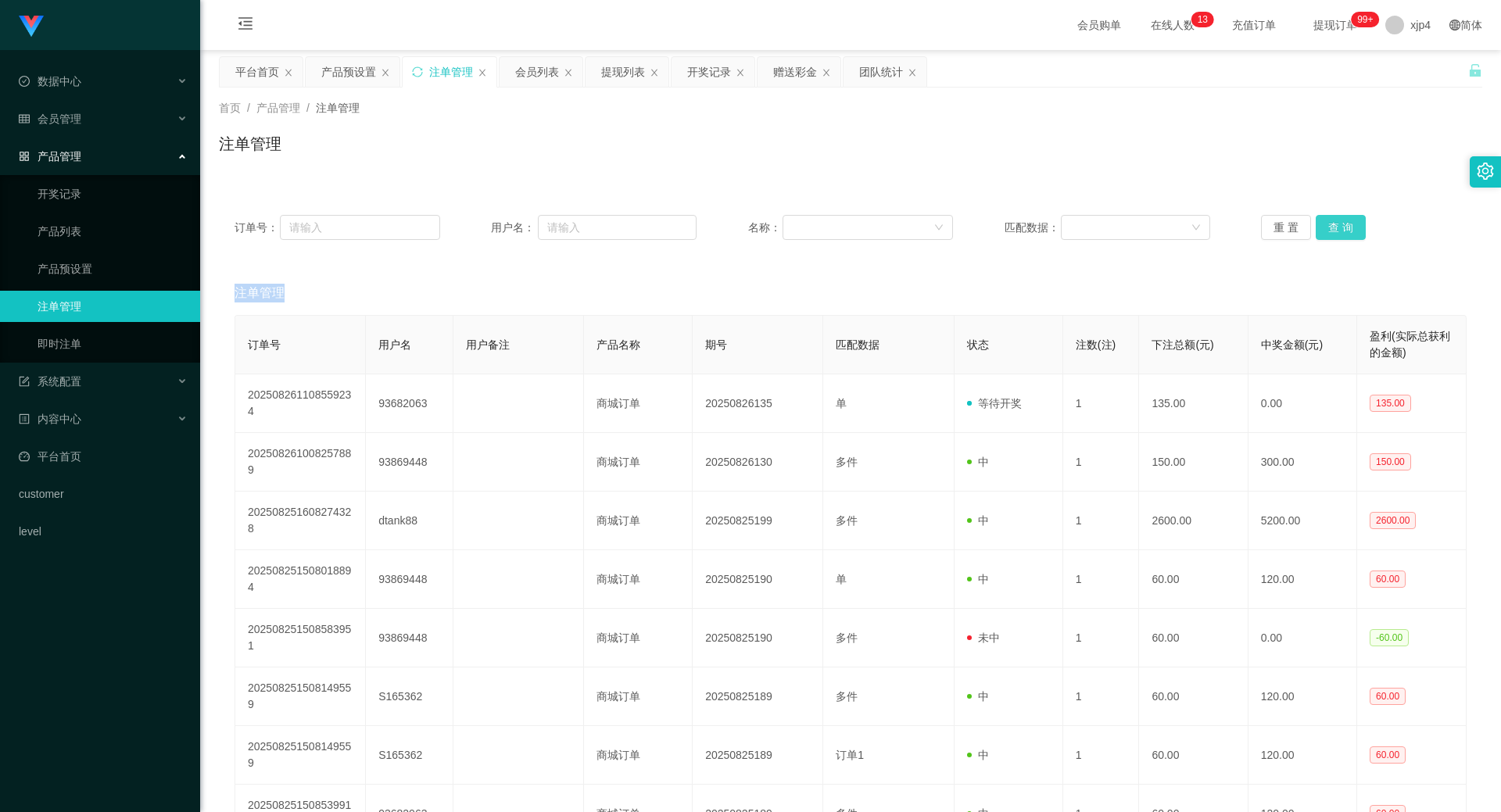
click at [1331, 230] on button "查 询" at bounding box center [1341, 227] width 50 height 25
click at [1331, 230] on div "重 置 查 询" at bounding box center [1364, 227] width 206 height 25
click at [1331, 230] on button "查 询" at bounding box center [1341, 227] width 50 height 25
click at [1331, 230] on div "重 置 查 询" at bounding box center [1364, 227] width 206 height 25
click at [1351, 225] on button "查 询" at bounding box center [1341, 227] width 50 height 25
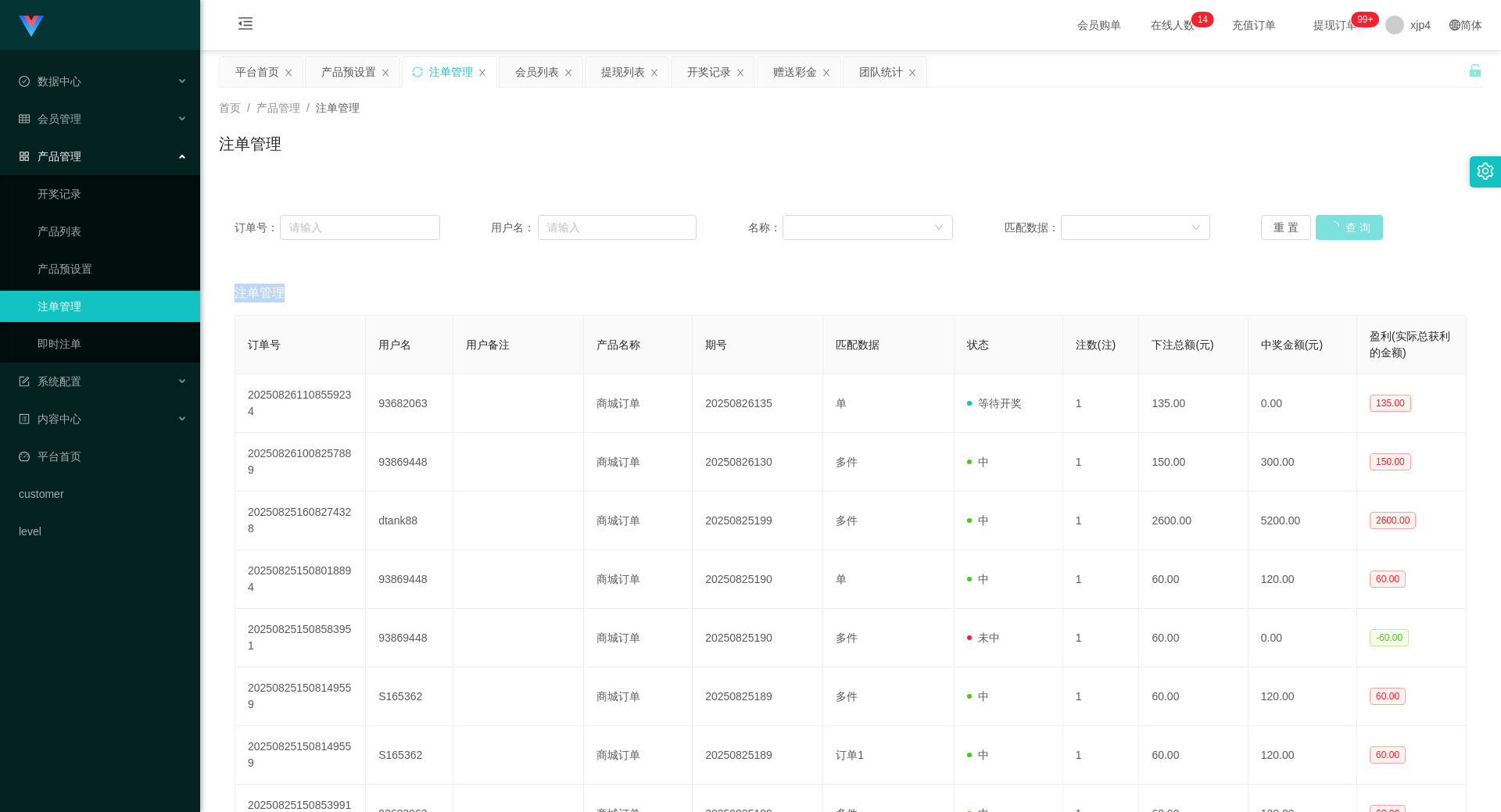
click at [1348, 225] on button "查 询" at bounding box center [1349, 227] width 67 height 25
click at [1347, 224] on div "重 置 查 询" at bounding box center [1364, 227] width 206 height 25
click at [1347, 224] on div "重 置 查 询" at bounding box center [1364, 227] width 206 height 25
click at [1346, 224] on button "查 询" at bounding box center [1349, 227] width 67 height 25
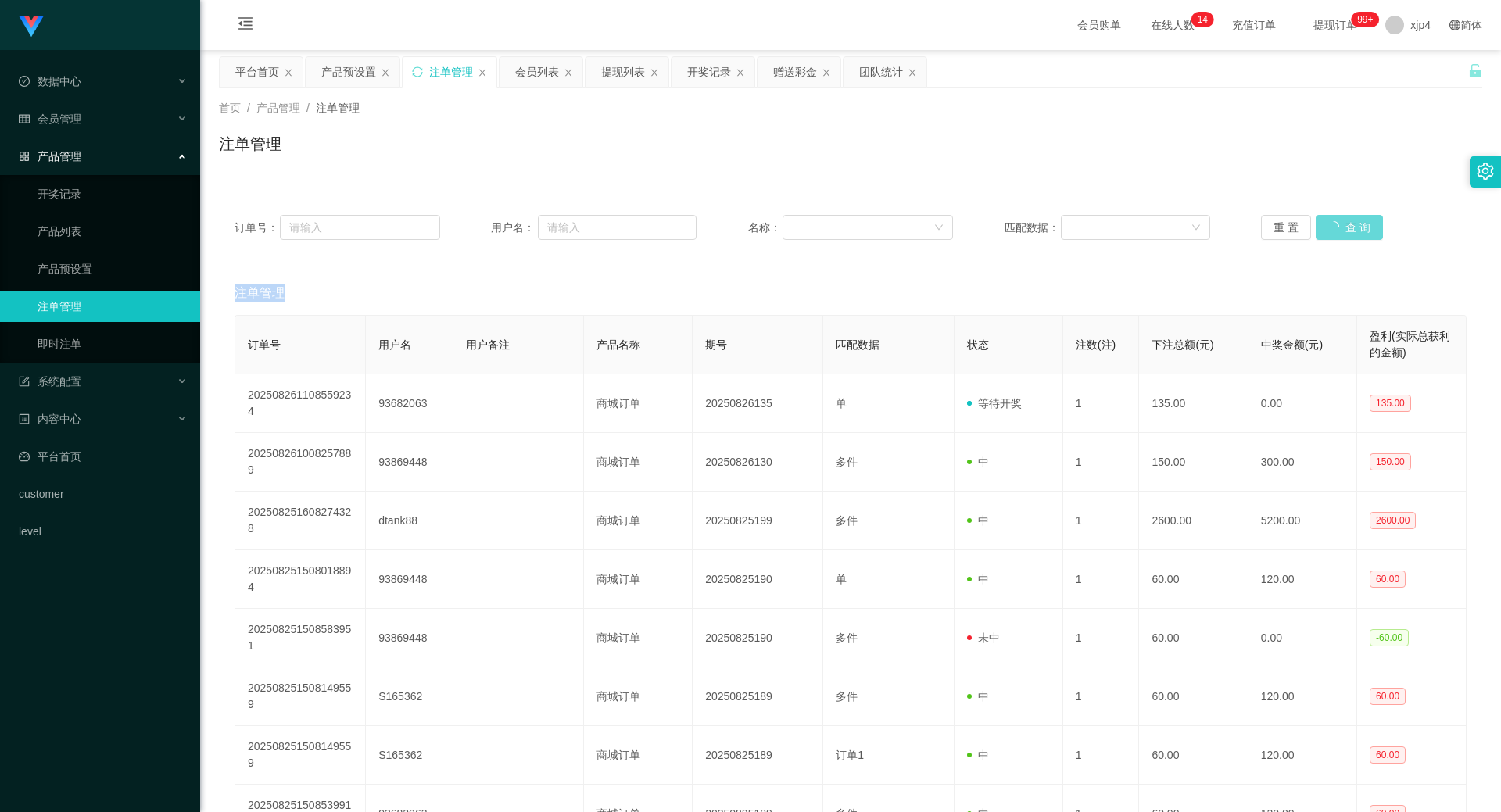
click at [1346, 224] on div "重 置 查 询" at bounding box center [1364, 227] width 206 height 25
click at [1345, 224] on div "重 置 查 询" at bounding box center [1364, 227] width 206 height 25
click at [1344, 224] on button "查 询" at bounding box center [1341, 227] width 50 height 25
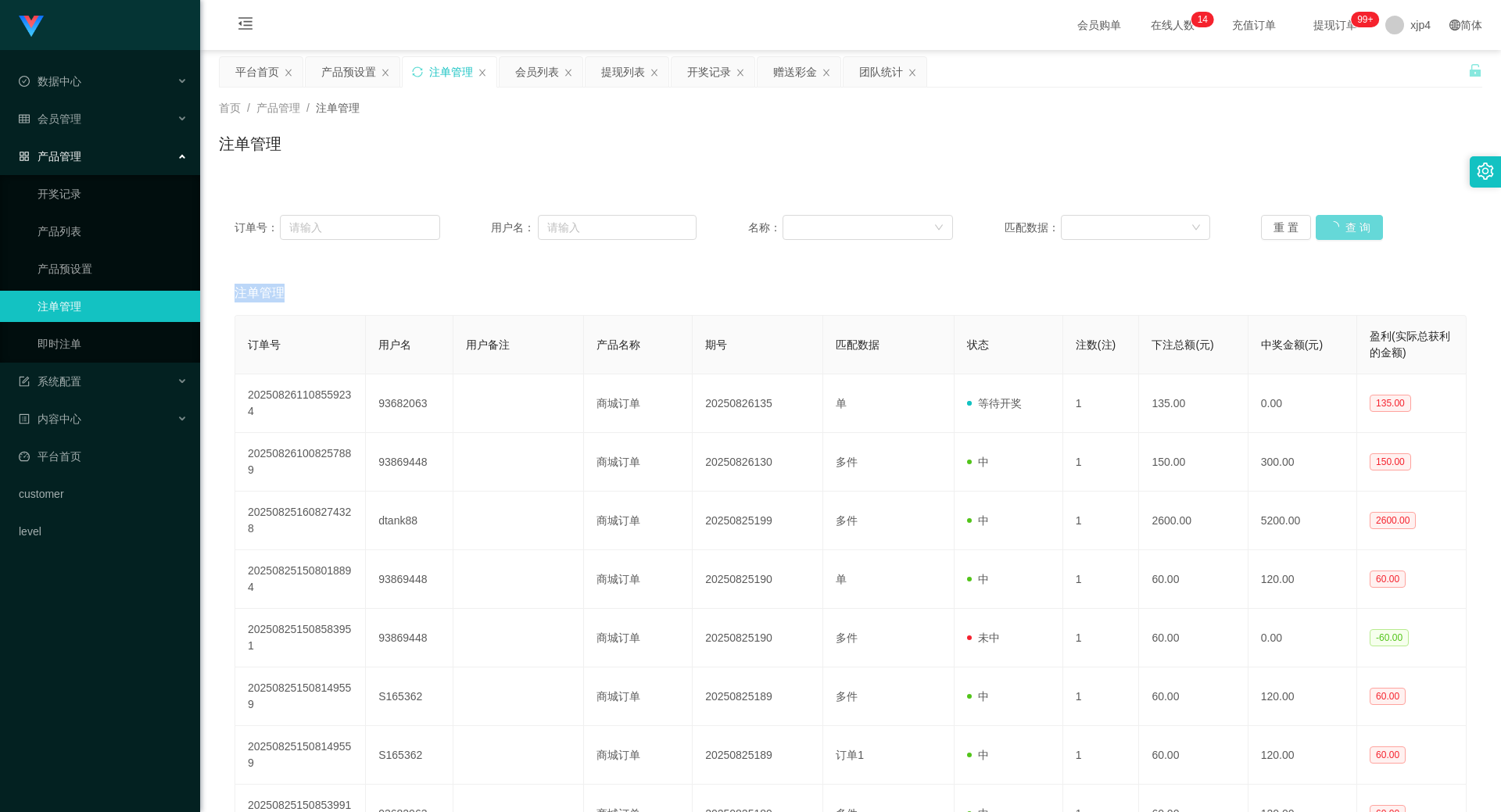
click at [1344, 224] on div "重 置 查 询" at bounding box center [1364, 227] width 206 height 25
click at [86, 125] on div "会员管理" at bounding box center [100, 119] width 200 height 31
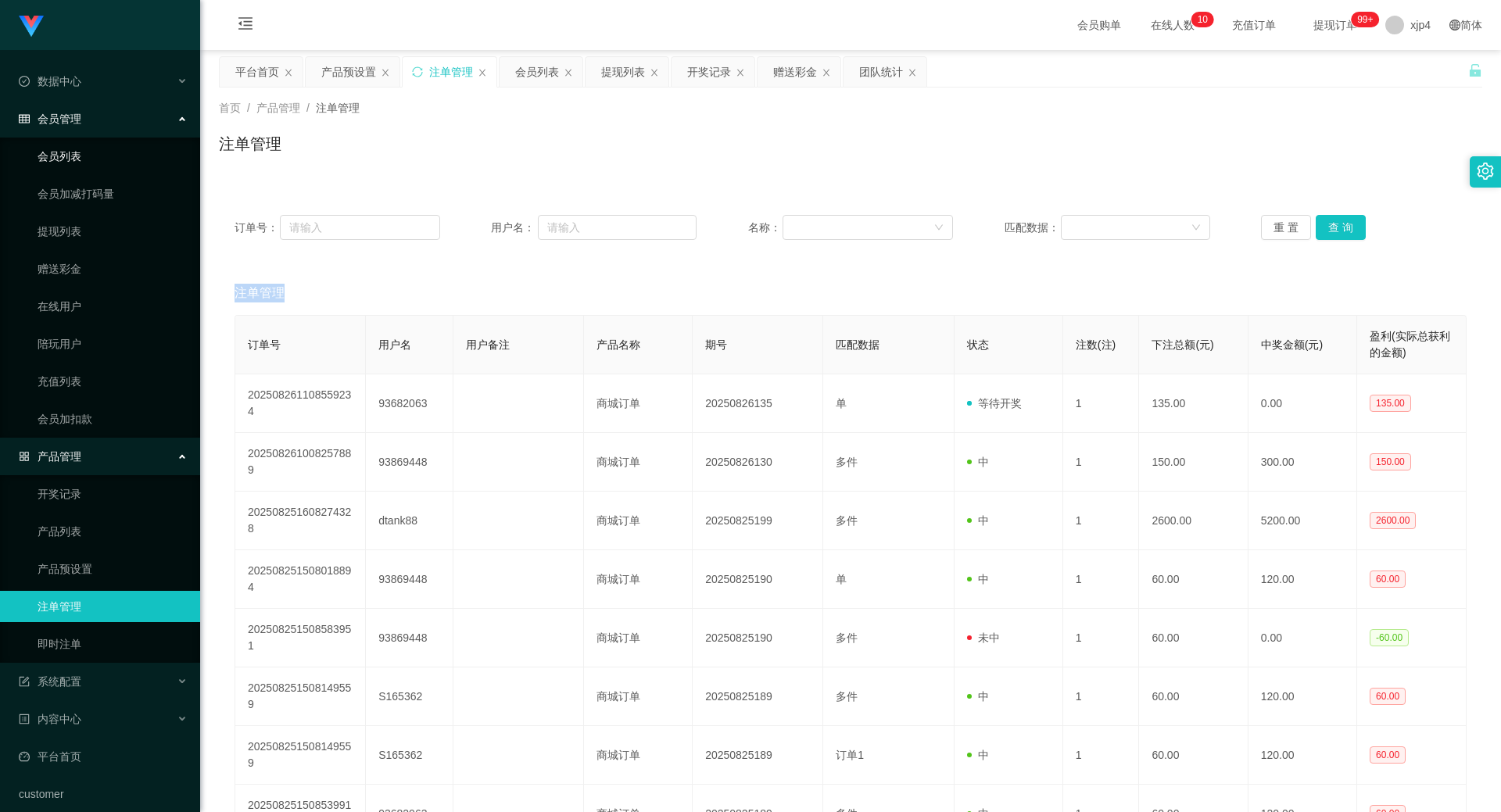
click at [78, 120] on span "会员管理" at bounding box center [50, 118] width 63 height 12
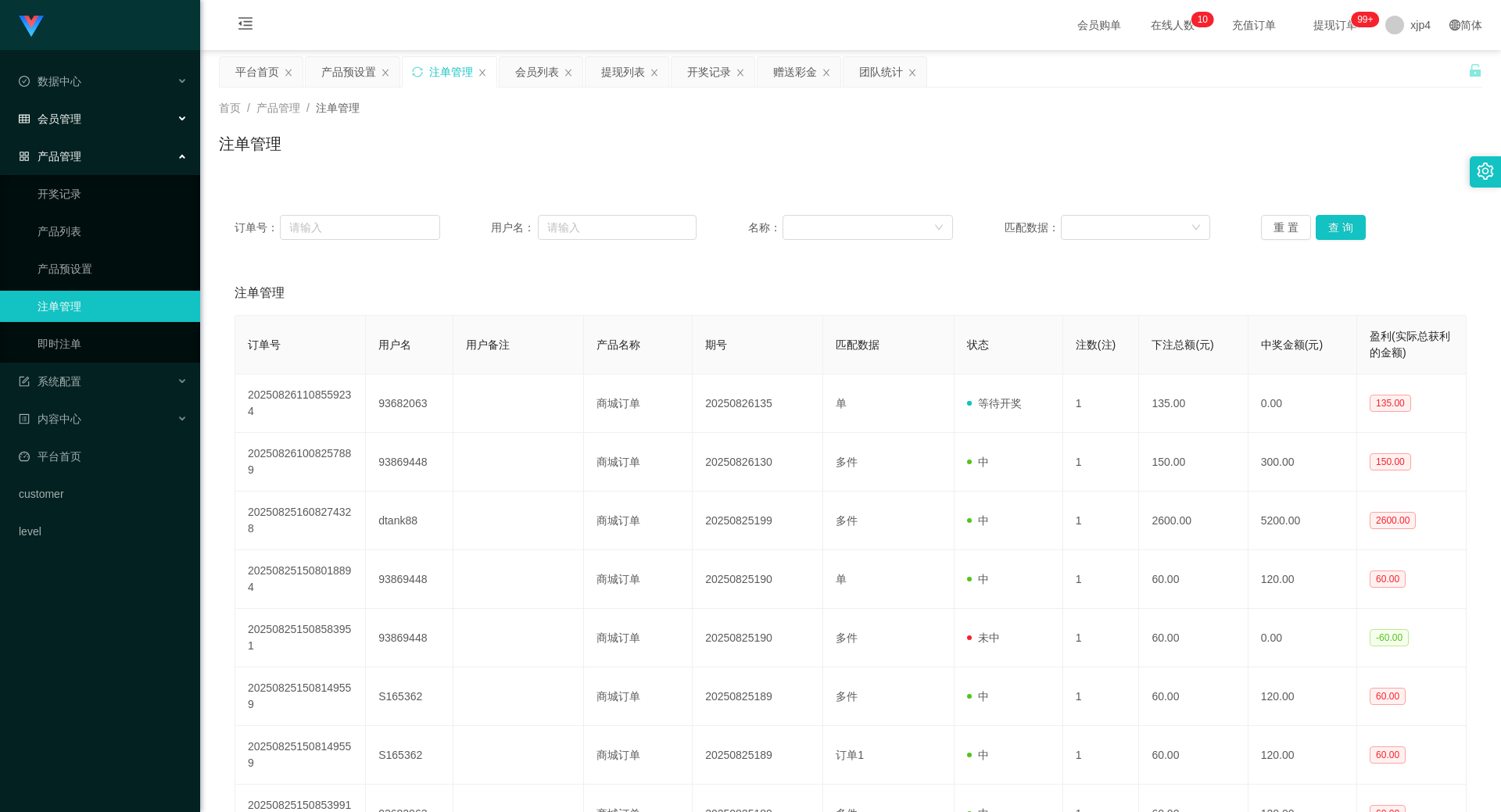
click at [75, 124] on span "会员管理" at bounding box center [50, 118] width 63 height 12
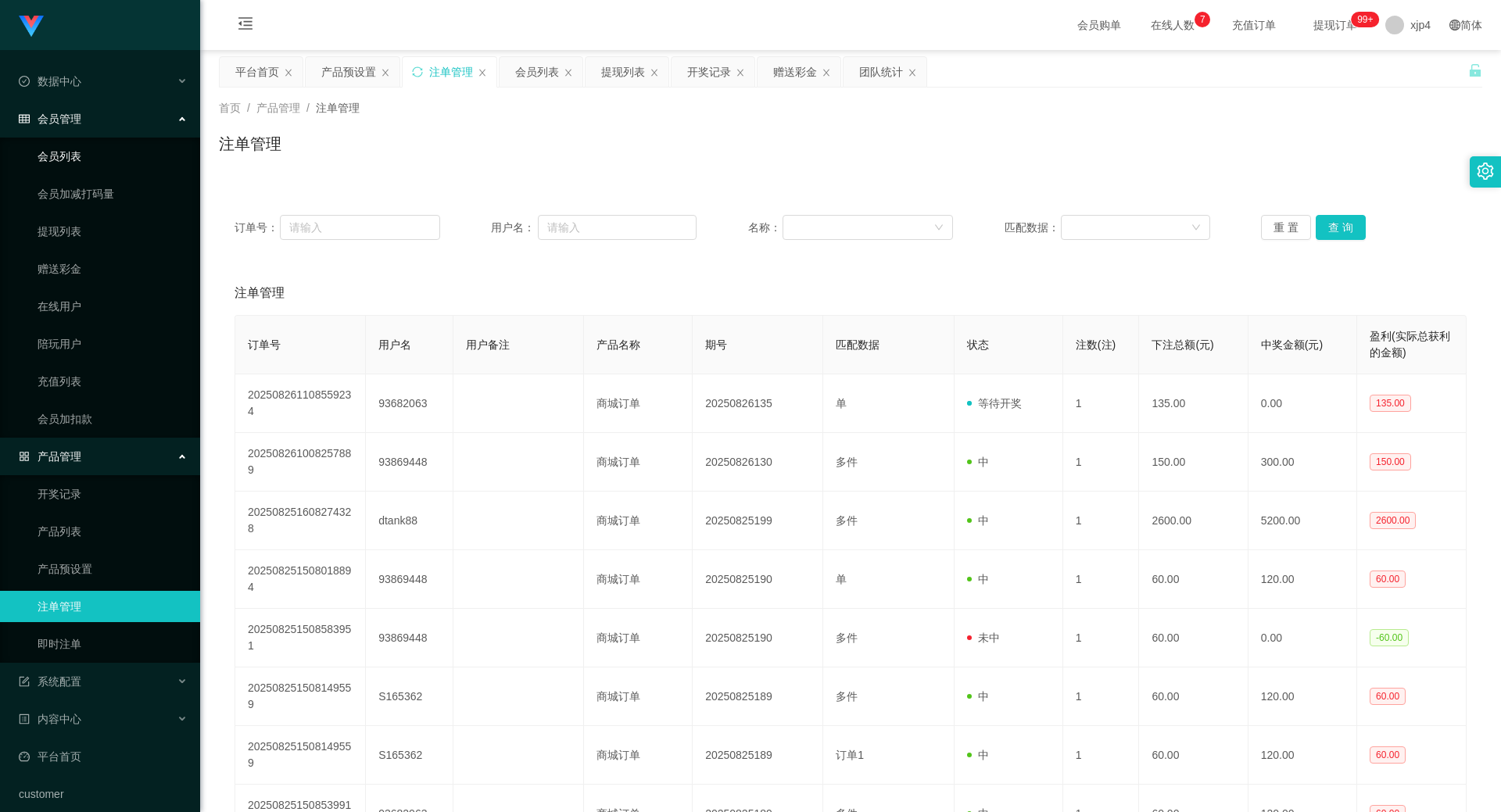
click at [69, 151] on link "会员列表" at bounding box center [112, 156] width 150 height 31
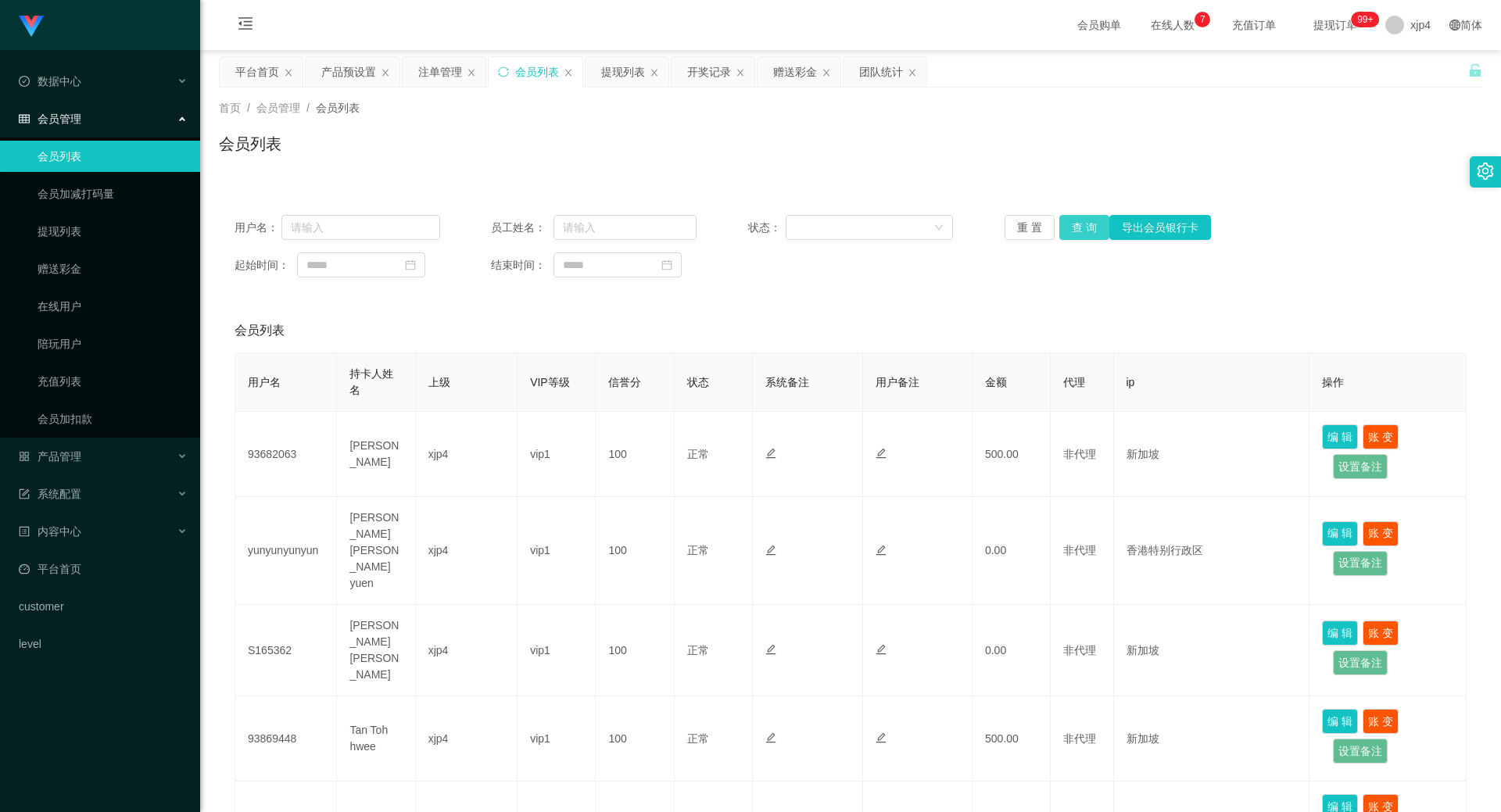
click at [1070, 224] on button "查 询" at bounding box center [1084, 227] width 50 height 25
click at [1070, 224] on div "重 置 查 询 导出会员银行卡" at bounding box center [1107, 227] width 206 height 25
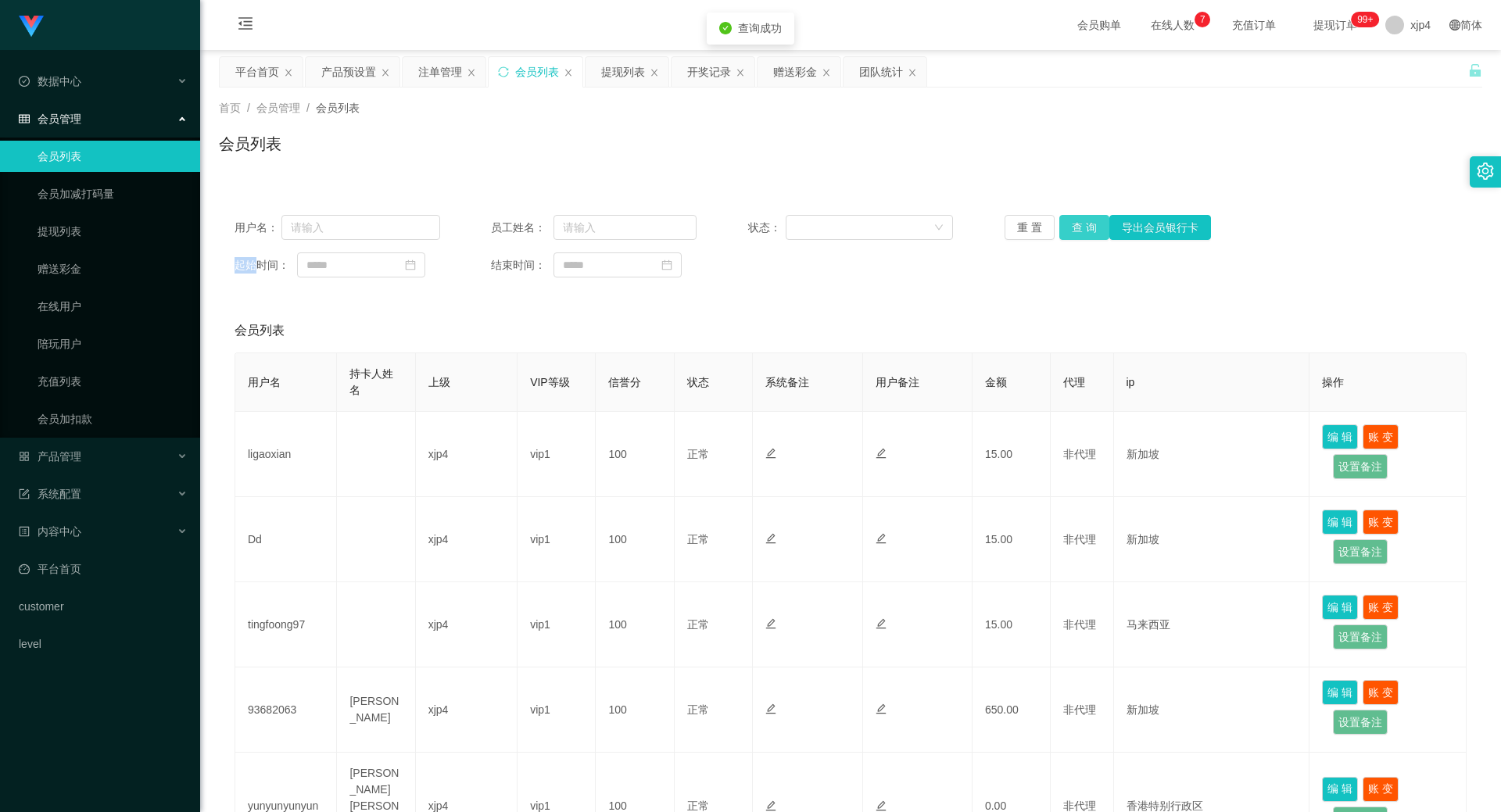
click at [1070, 224] on button "查 询" at bounding box center [1084, 227] width 50 height 25
click at [1070, 224] on div "重 置 查 询 导出会员银行卡" at bounding box center [1107, 227] width 206 height 25
click at [1070, 224] on button "查 询" at bounding box center [1084, 227] width 50 height 25
click at [1070, 224] on div "重 置 查 询 导出会员银行卡" at bounding box center [1107, 227] width 206 height 25
click at [1070, 224] on button "查 询" at bounding box center [1084, 227] width 50 height 25
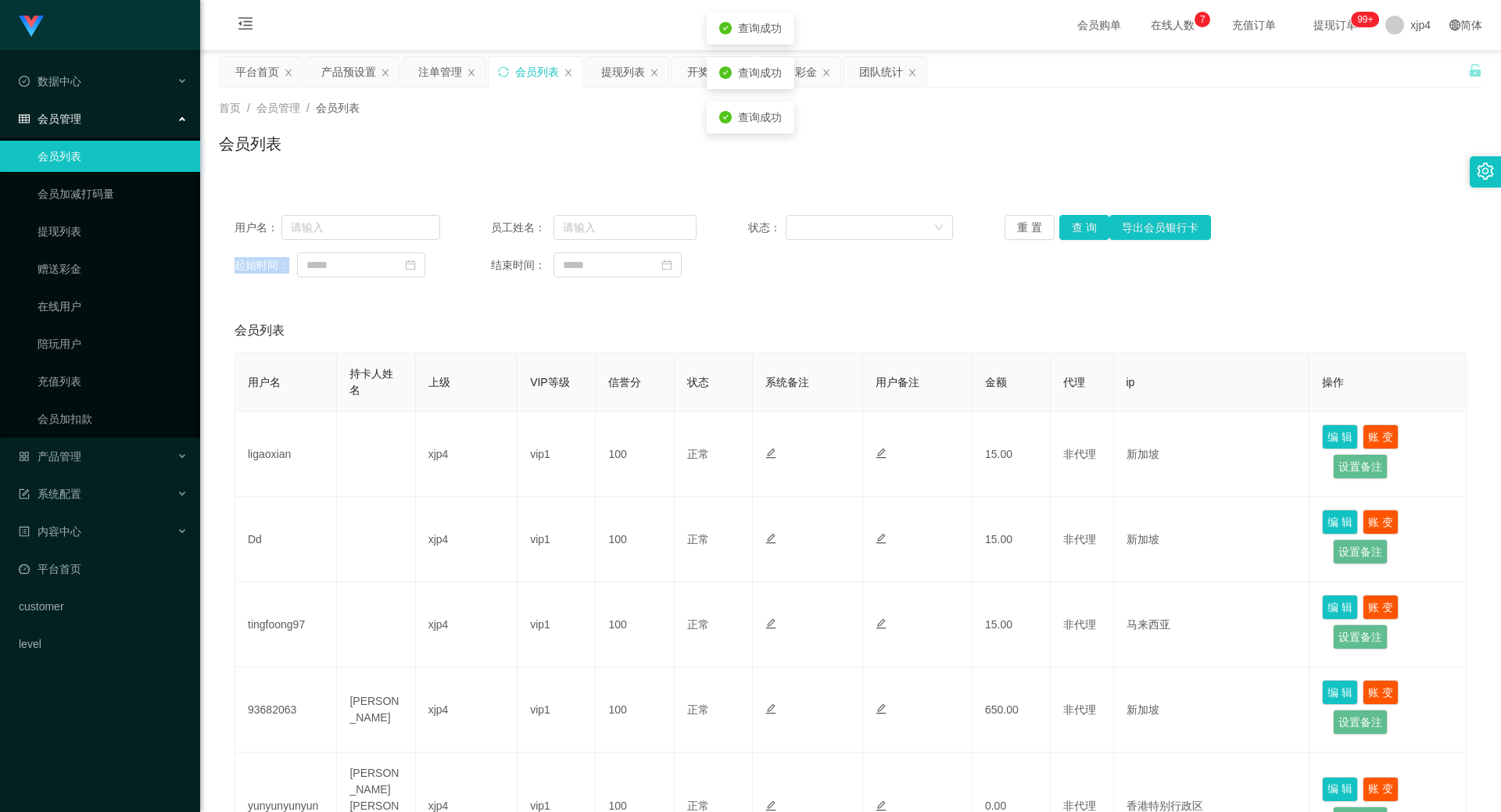
click at [1070, 224] on div "重 置 查 询 导出会员银行卡" at bounding box center [1107, 227] width 206 height 25
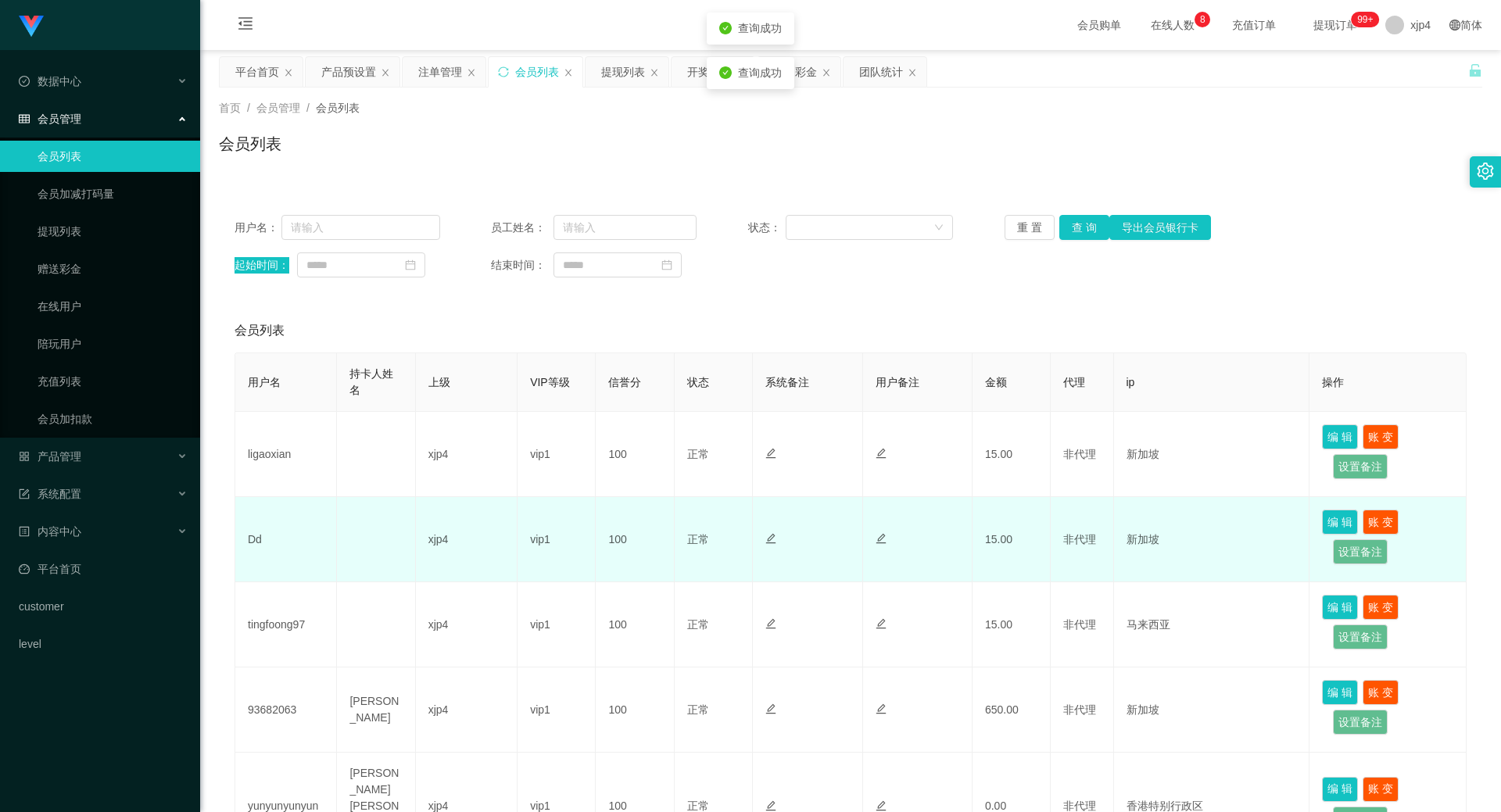
scroll to position [234, 0]
